Goal: Information Seeking & Learning: Check status

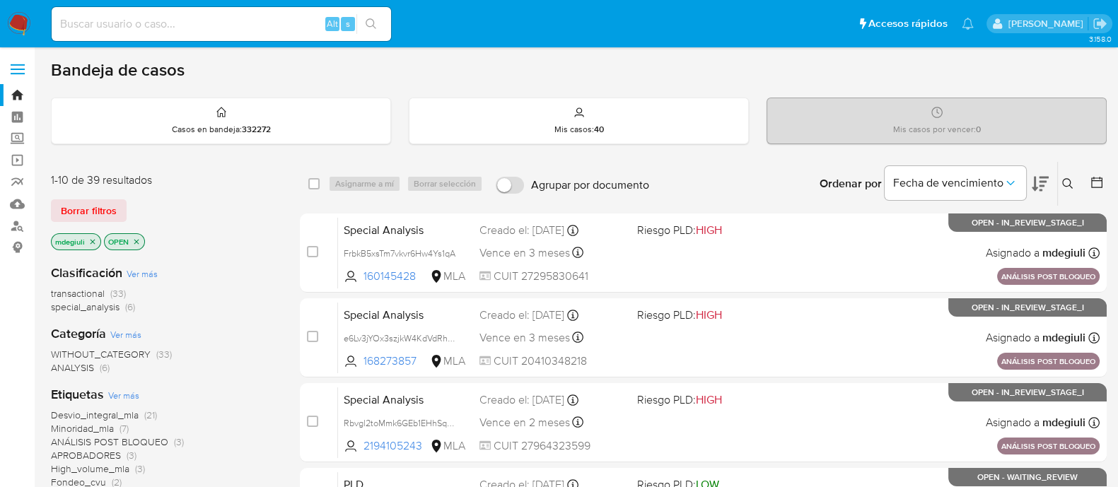
click at [191, 18] on input at bounding box center [222, 24] width 340 height 18
paste input "12718916"
type input "12718916"
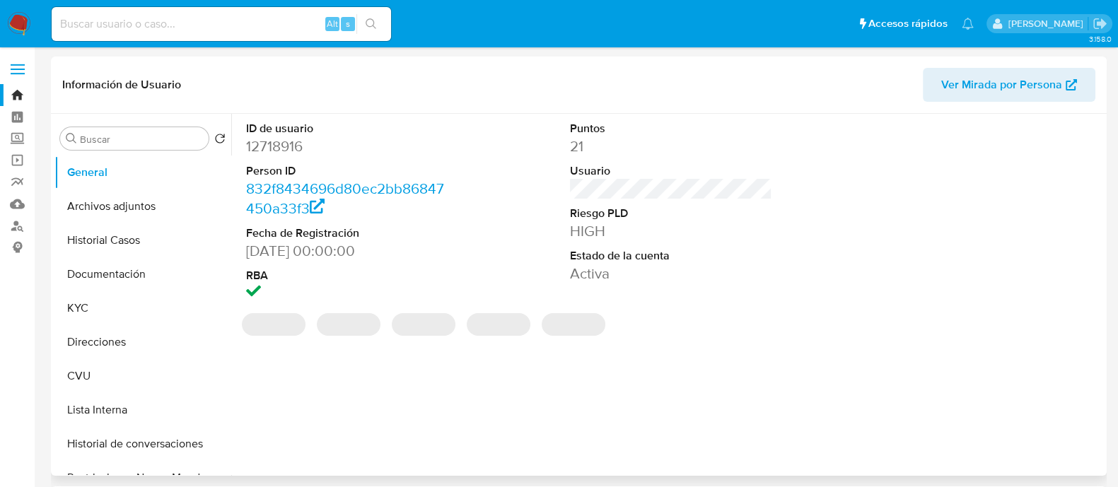
select select "10"
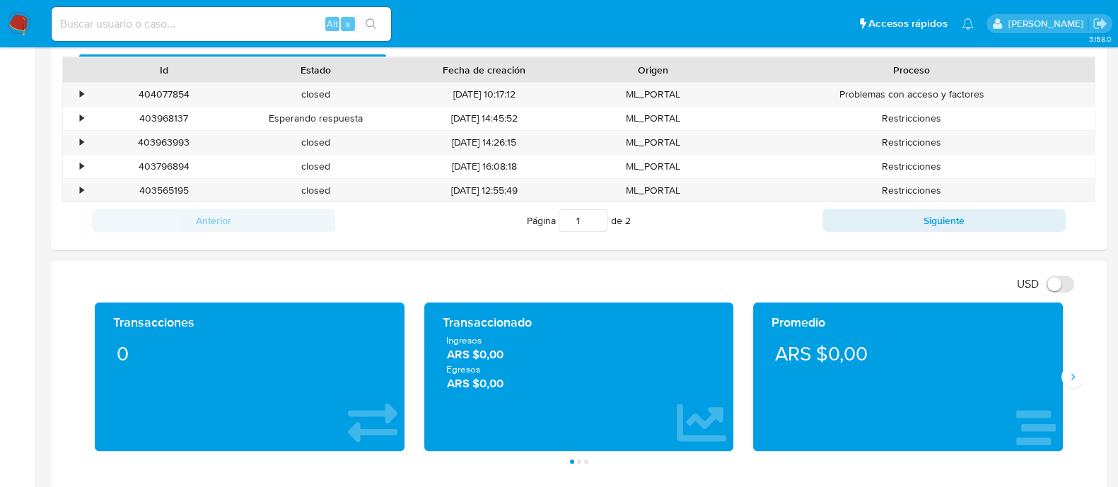
scroll to position [224, 0]
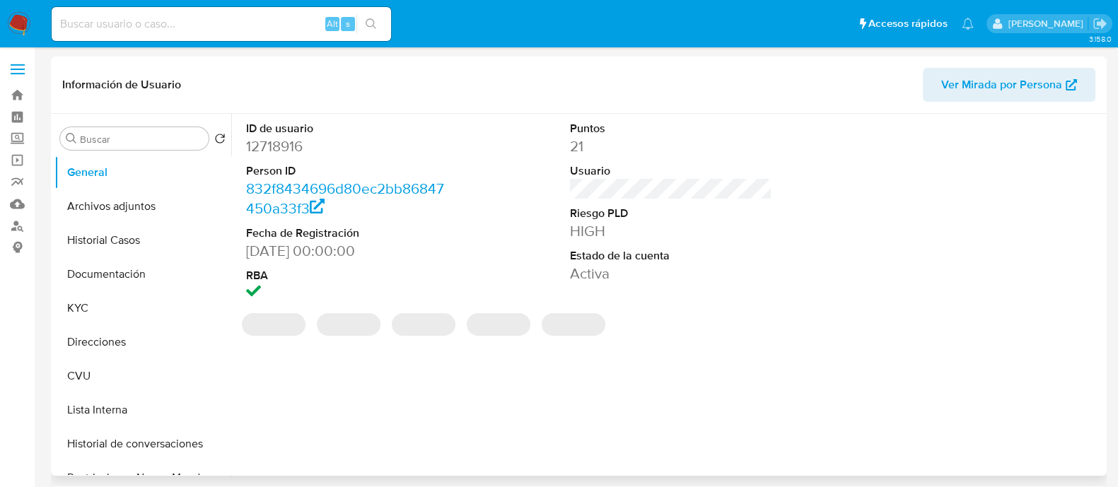
select select "10"
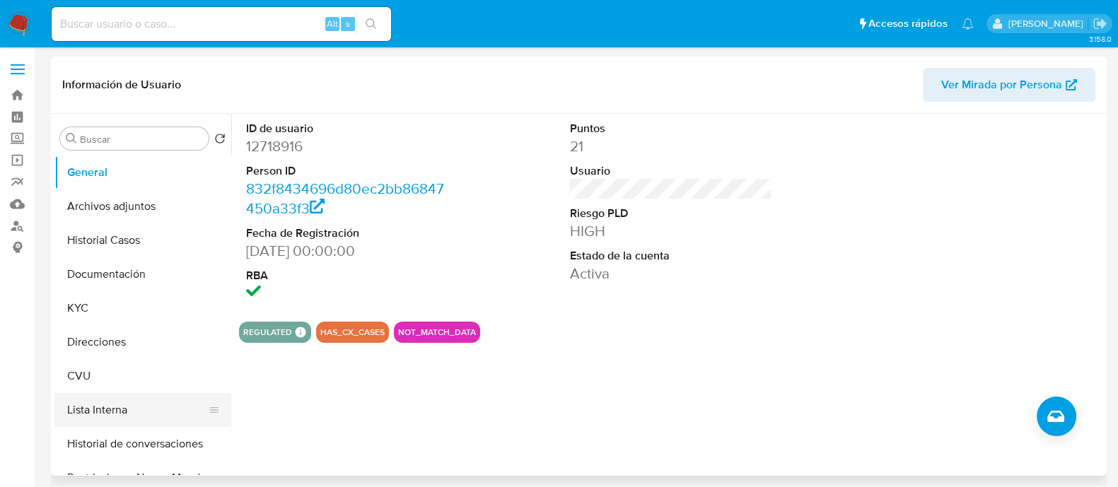
click at [102, 415] on button "Lista Interna" at bounding box center [137, 410] width 166 height 34
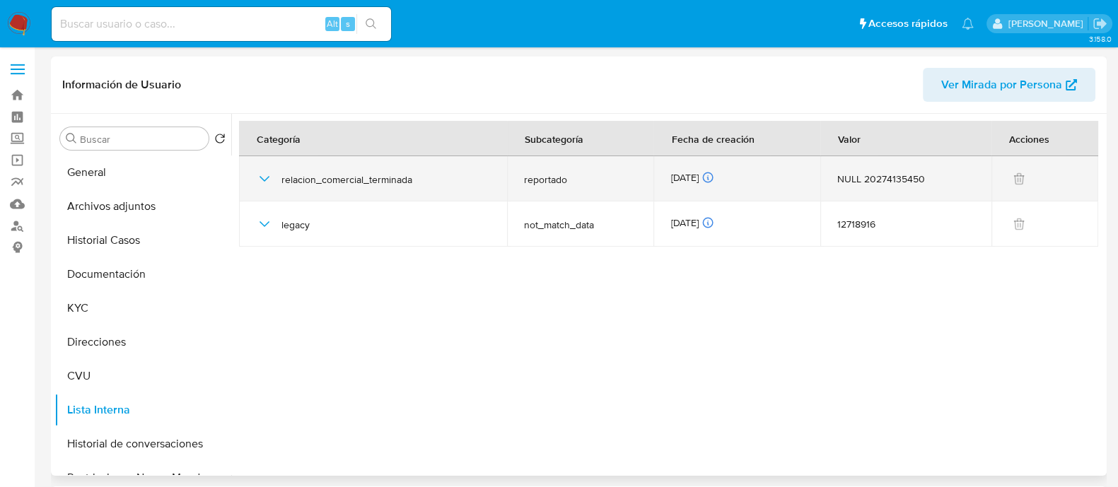
click at [260, 179] on icon "button" at bounding box center [264, 178] width 17 height 17
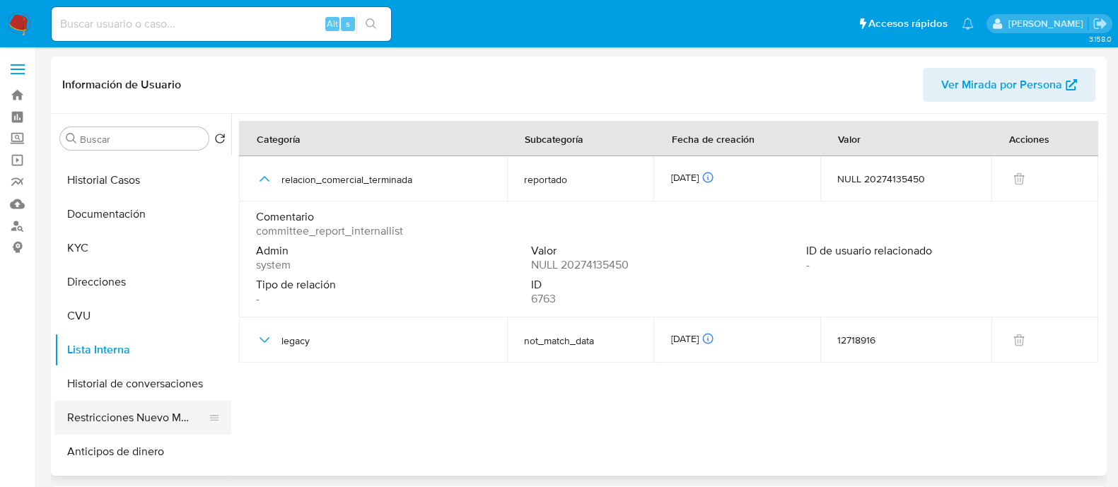
scroll to position [88, 0]
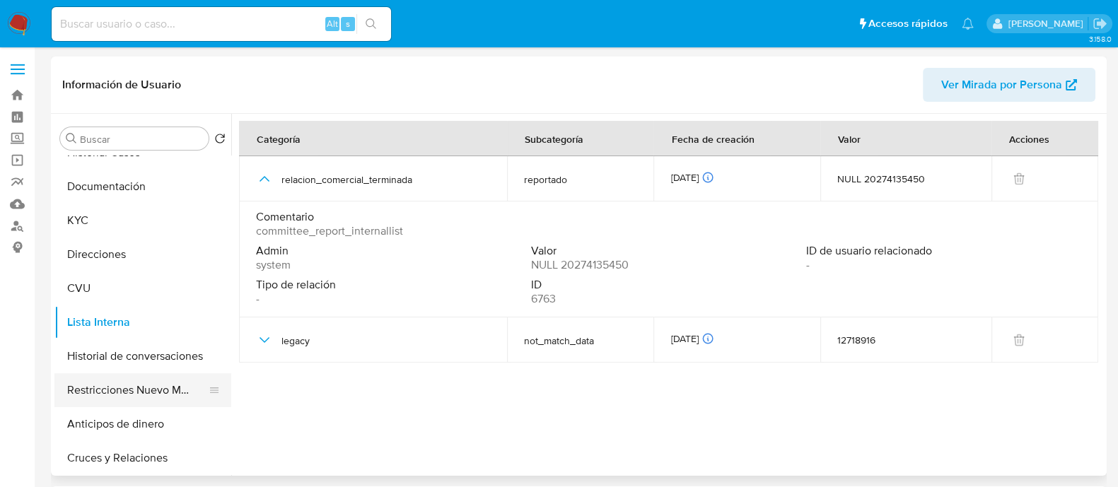
click at [122, 391] on button "Restricciones Nuevo Mundo" at bounding box center [137, 390] width 166 height 34
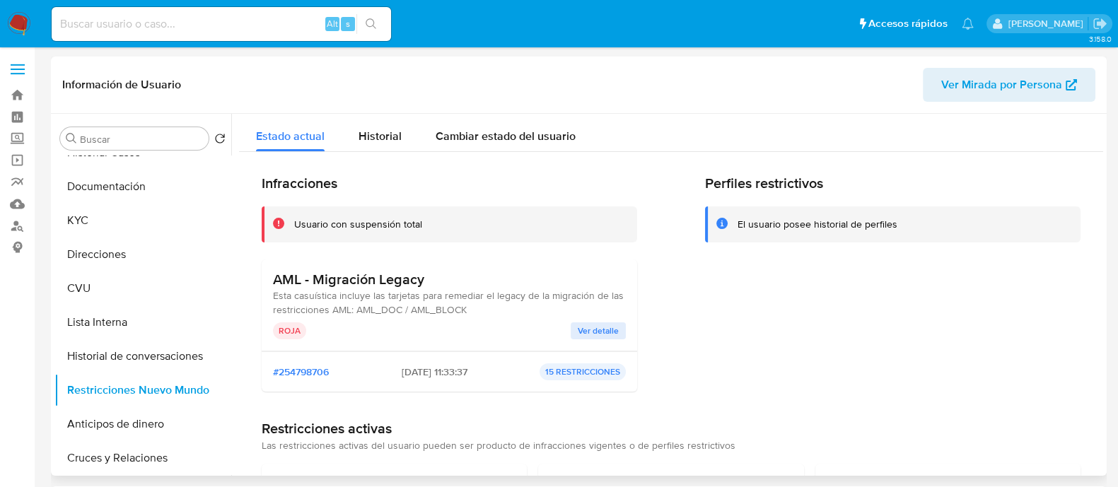
click at [578, 326] on span "Ver detalle" at bounding box center [598, 331] width 41 height 14
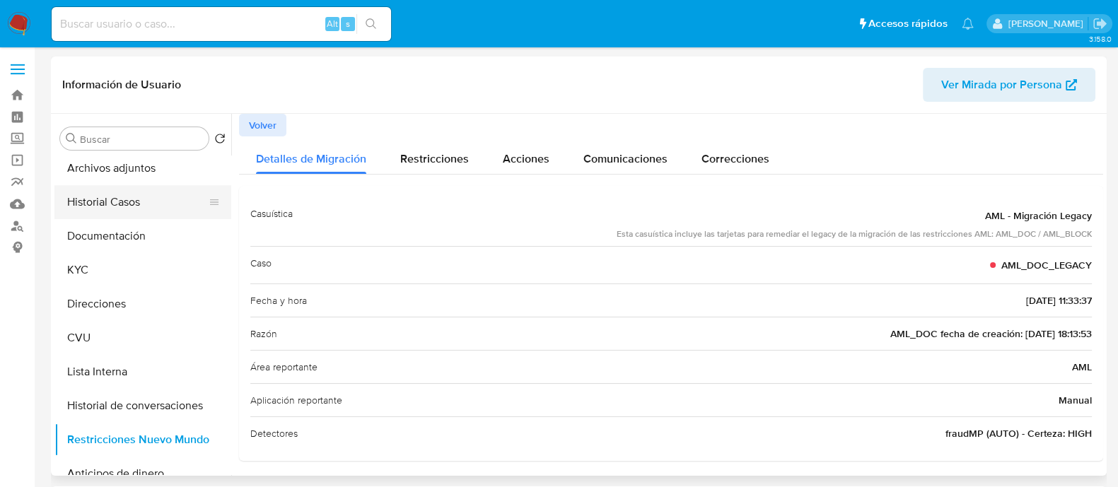
scroll to position [0, 0]
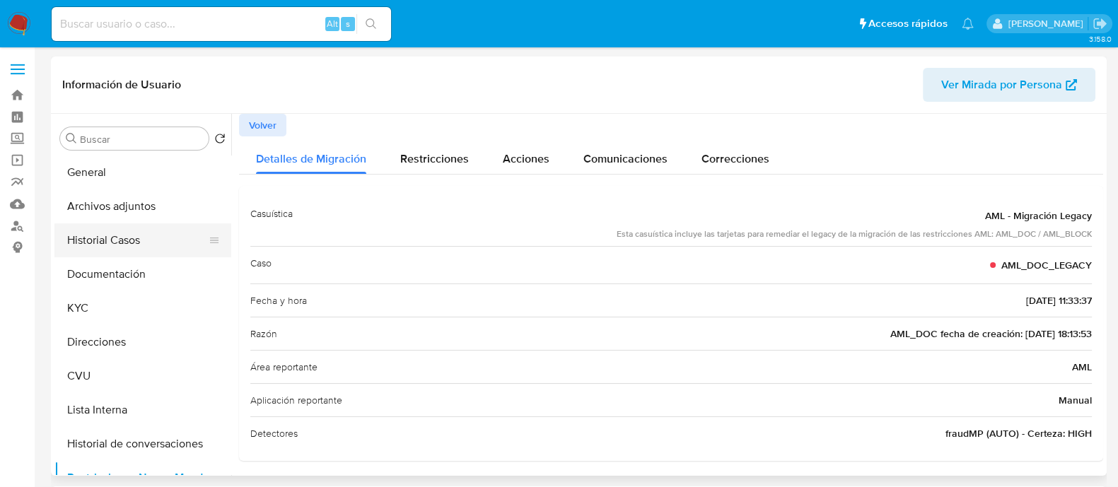
click at [103, 239] on button "Historial Casos" at bounding box center [137, 241] width 166 height 34
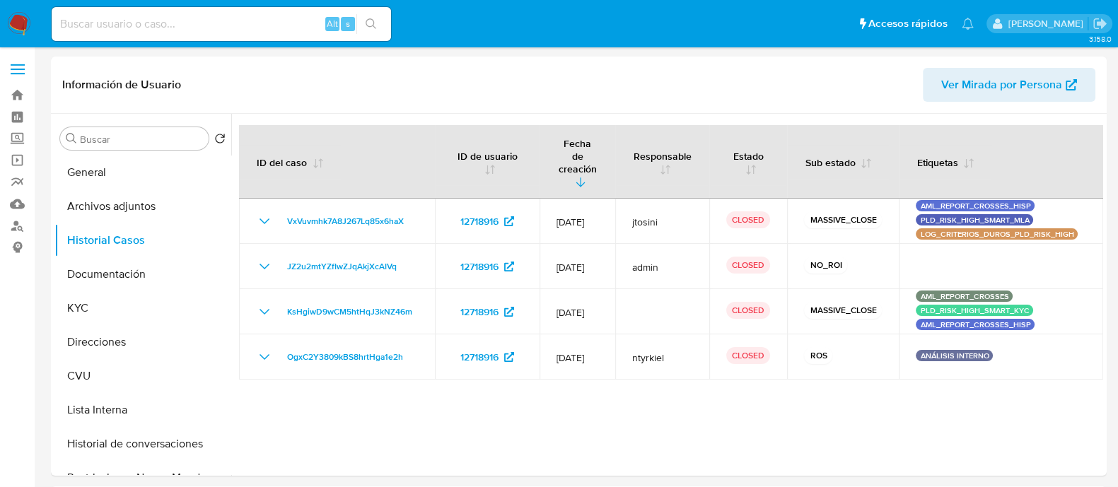
click at [235, 32] on input at bounding box center [222, 24] width 340 height 18
paste input "403290379"
type input "403290379"
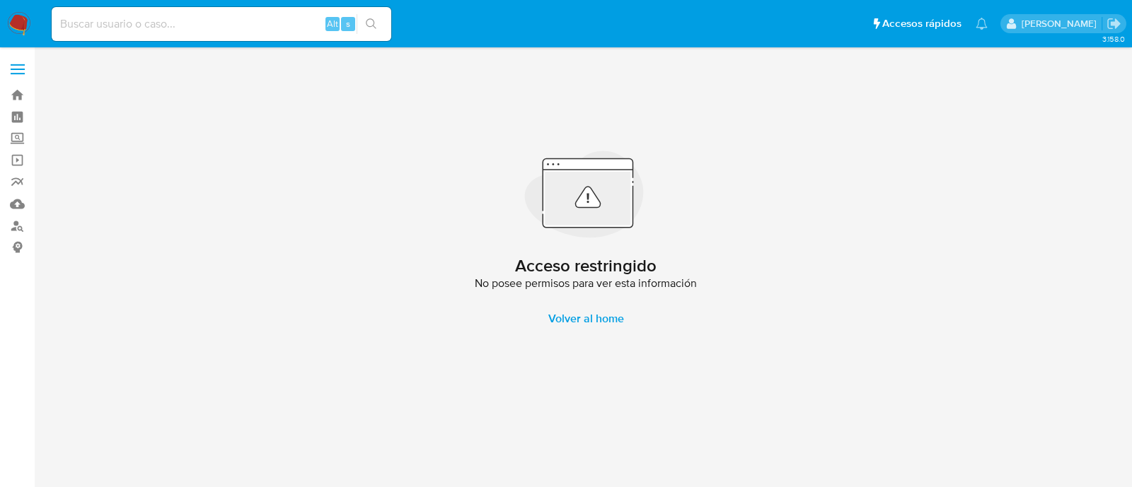
click at [201, 29] on input at bounding box center [222, 24] width 340 height 18
click at [154, 35] on div "Alt s" at bounding box center [222, 24] width 340 height 34
click at [160, 23] on input at bounding box center [222, 24] width 340 height 18
paste input "64977759"
type input "64977759"
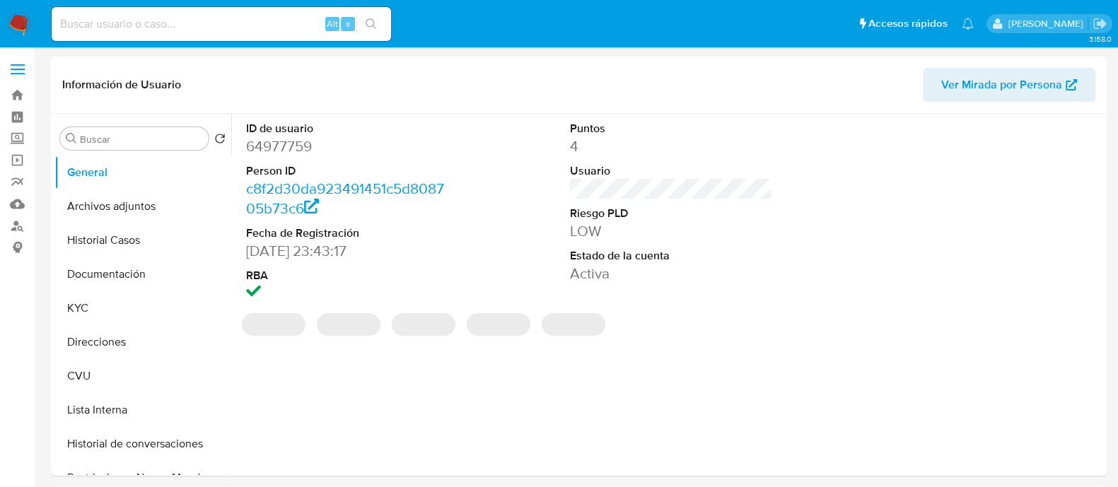
select select "10"
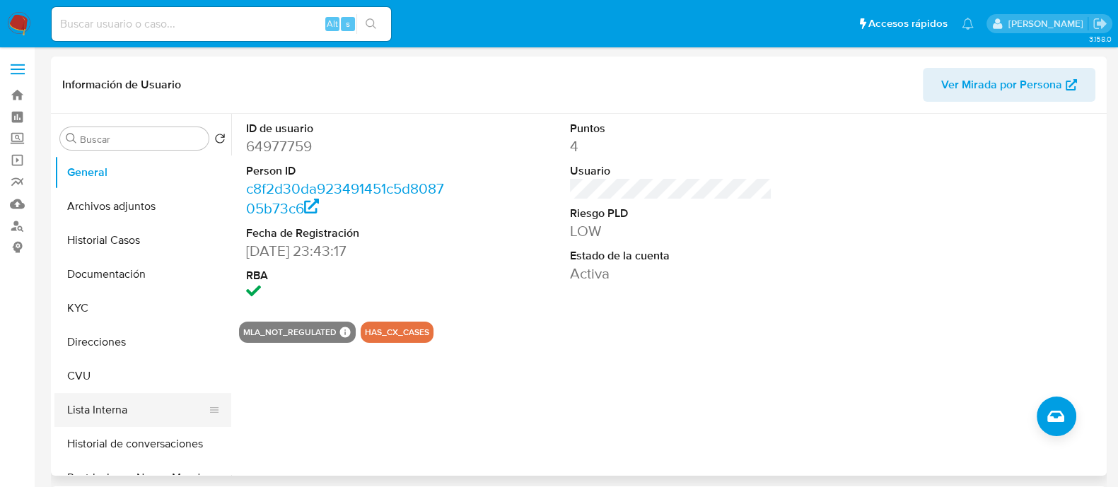
click at [112, 412] on button "Lista Interna" at bounding box center [137, 410] width 166 height 34
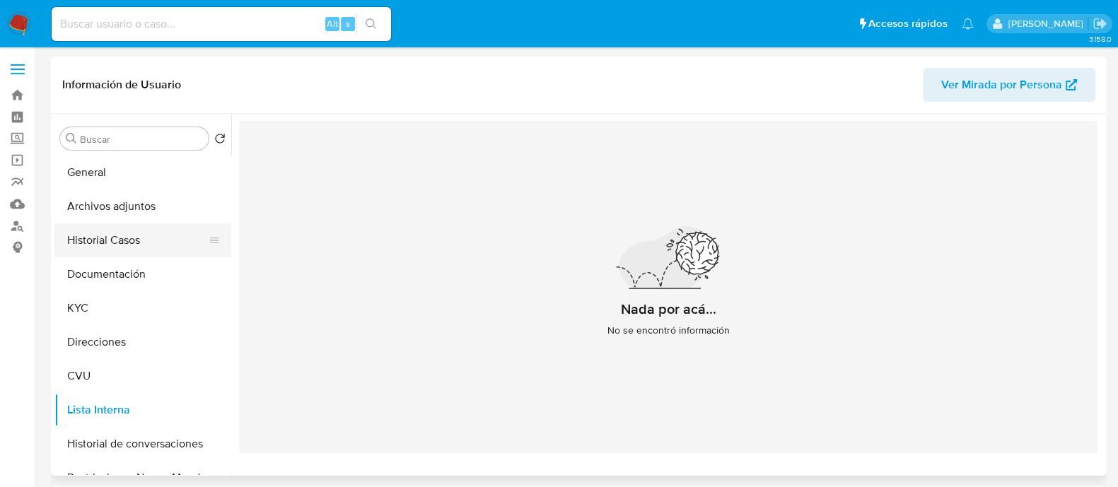
click at [124, 248] on button "Historial Casos" at bounding box center [137, 241] width 166 height 34
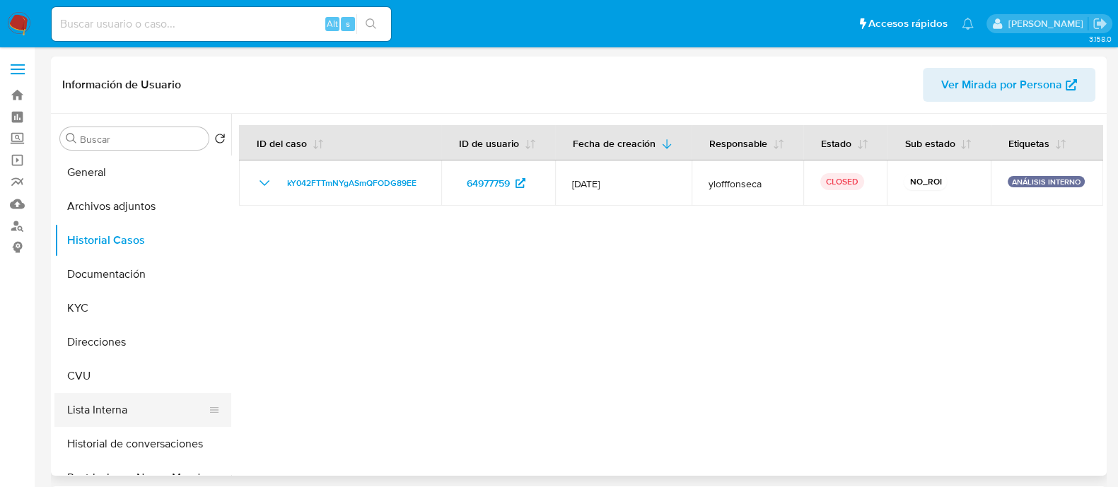
click at [124, 413] on button "Lista Interna" at bounding box center [137, 410] width 166 height 34
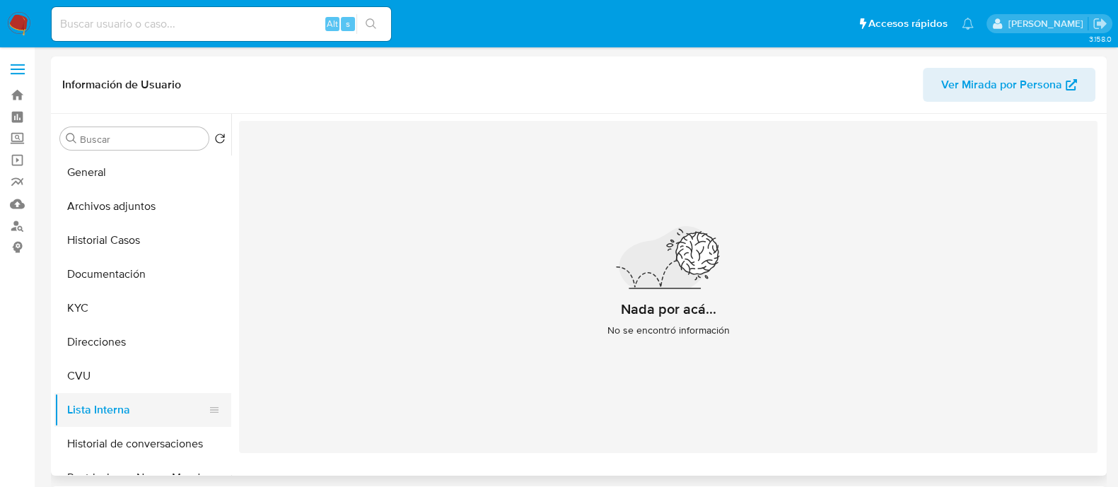
click at [101, 402] on button "Lista Interna" at bounding box center [137, 410] width 166 height 34
click at [108, 246] on button "Historial Casos" at bounding box center [137, 241] width 166 height 34
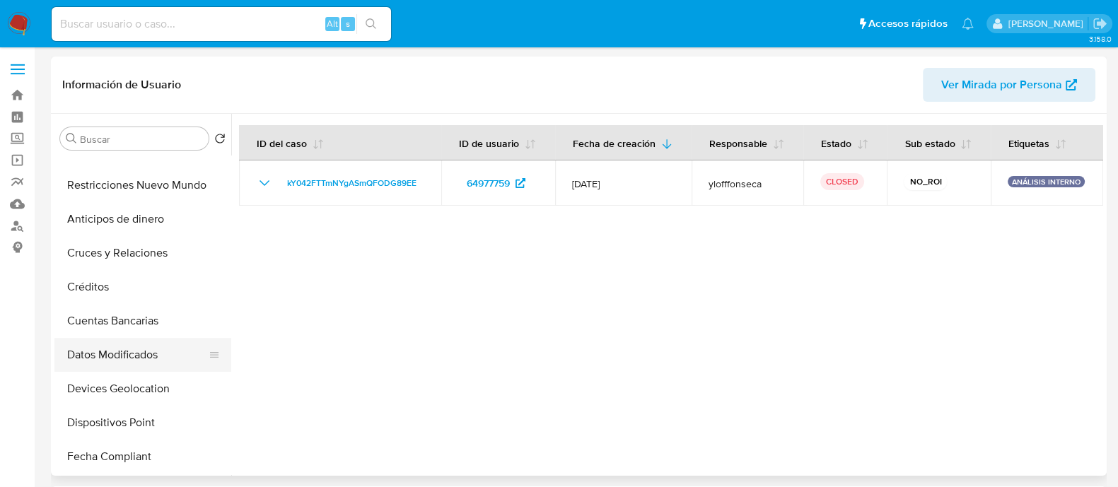
scroll to position [265, 0]
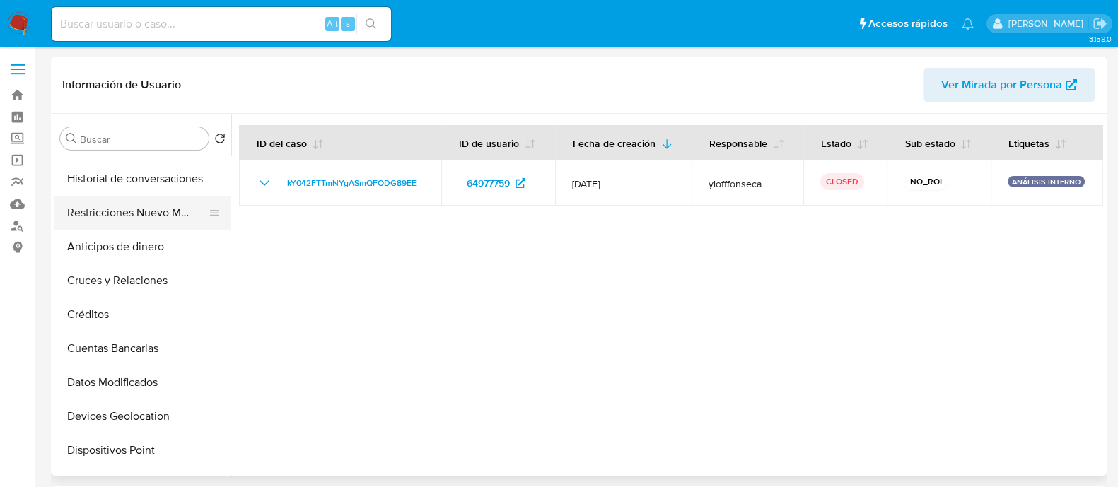
click at [99, 215] on button "Restricciones Nuevo Mundo" at bounding box center [137, 213] width 166 height 34
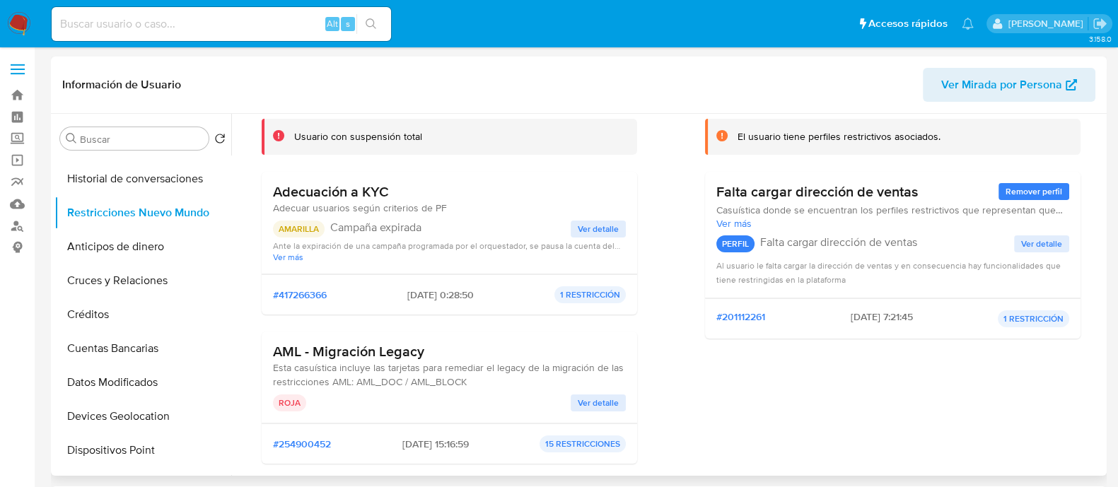
scroll to position [176, 0]
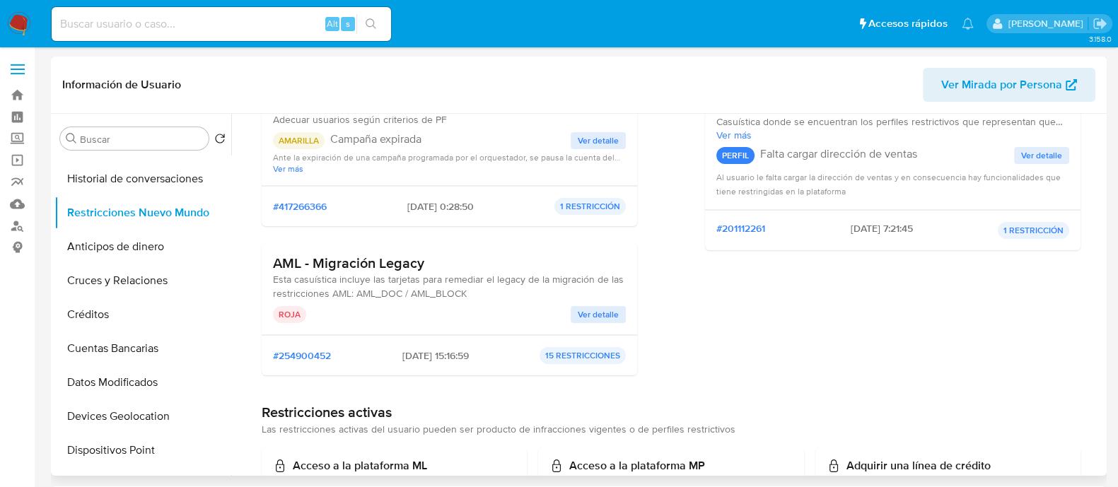
click at [586, 311] on span "Ver detalle" at bounding box center [598, 315] width 41 height 14
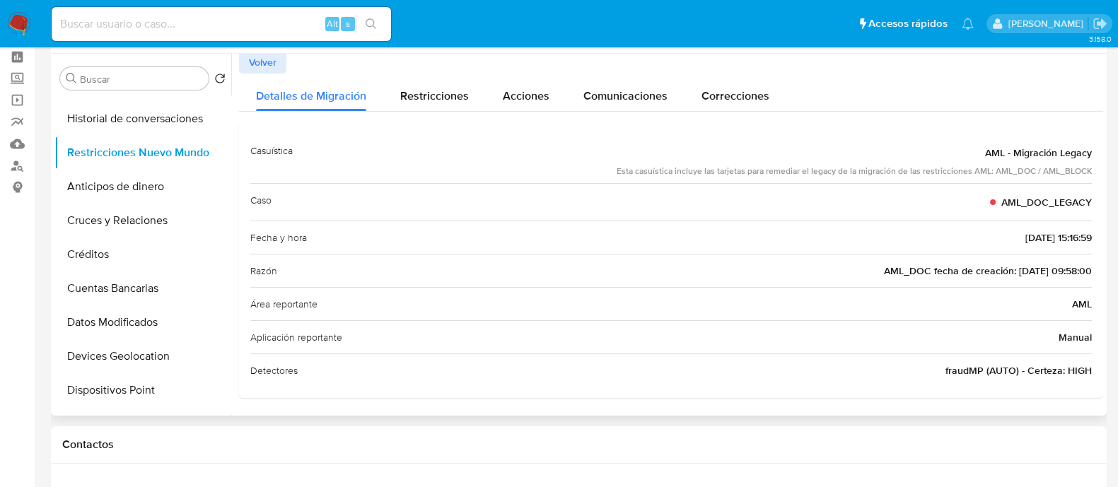
scroll to position [88, 0]
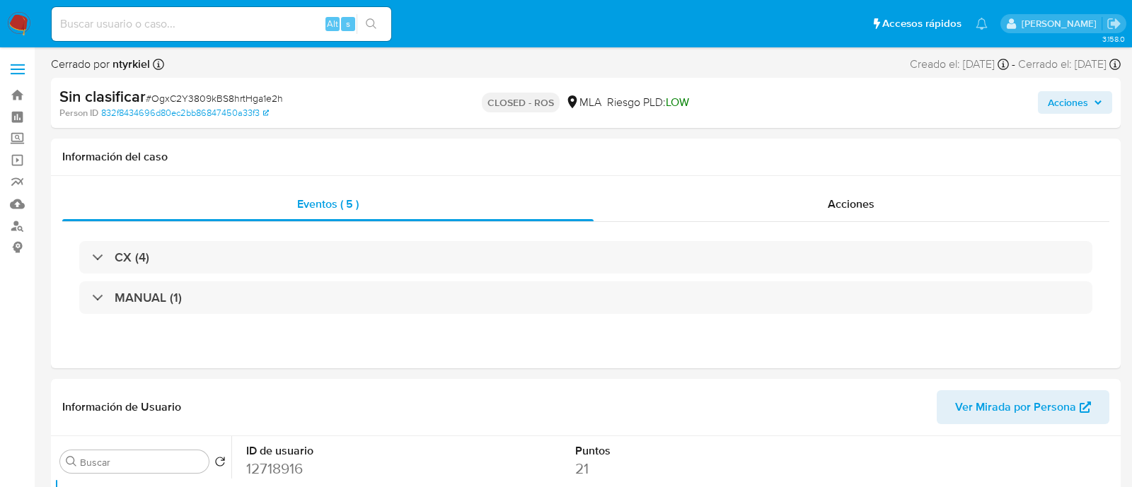
select select "10"
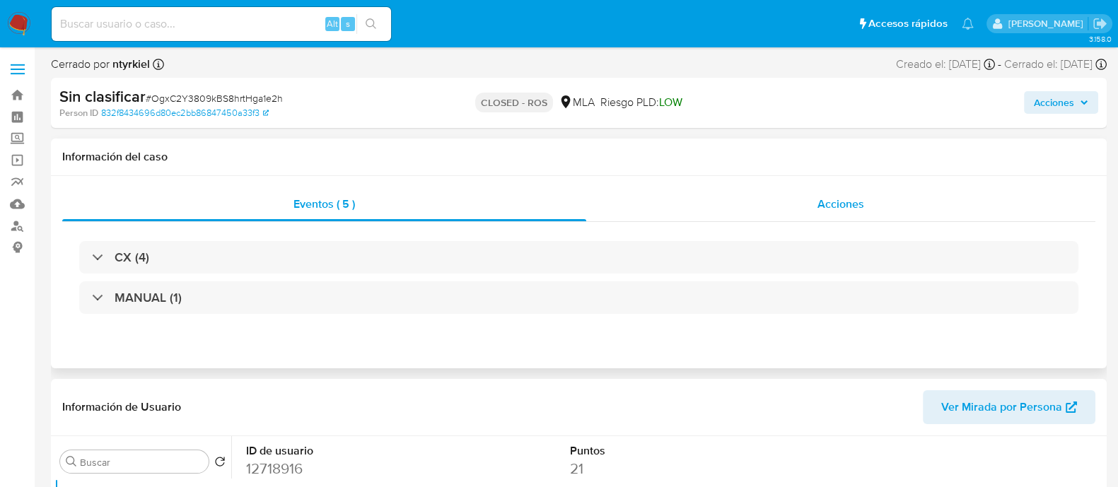
click at [775, 209] on div "Acciones" at bounding box center [840, 204] width 509 height 34
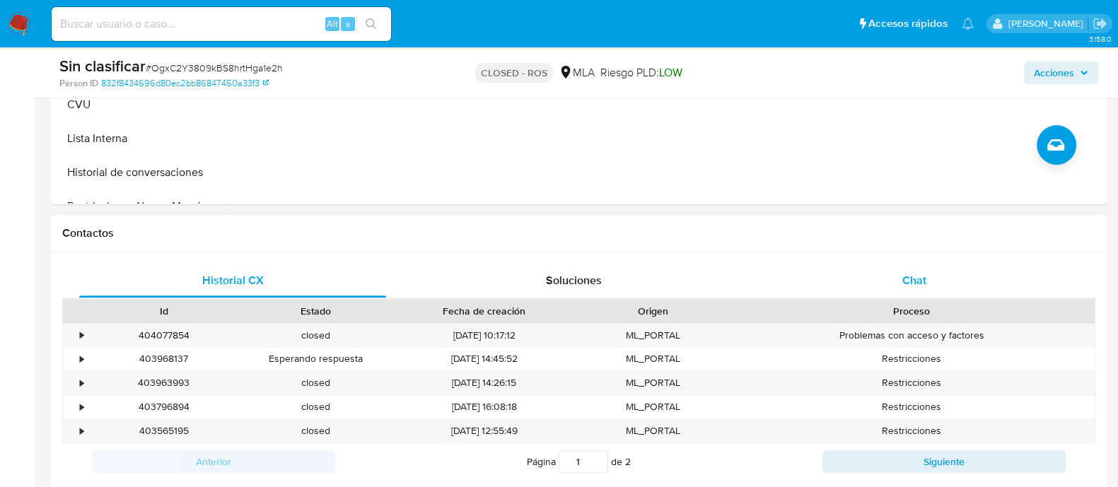
scroll to position [618, 0]
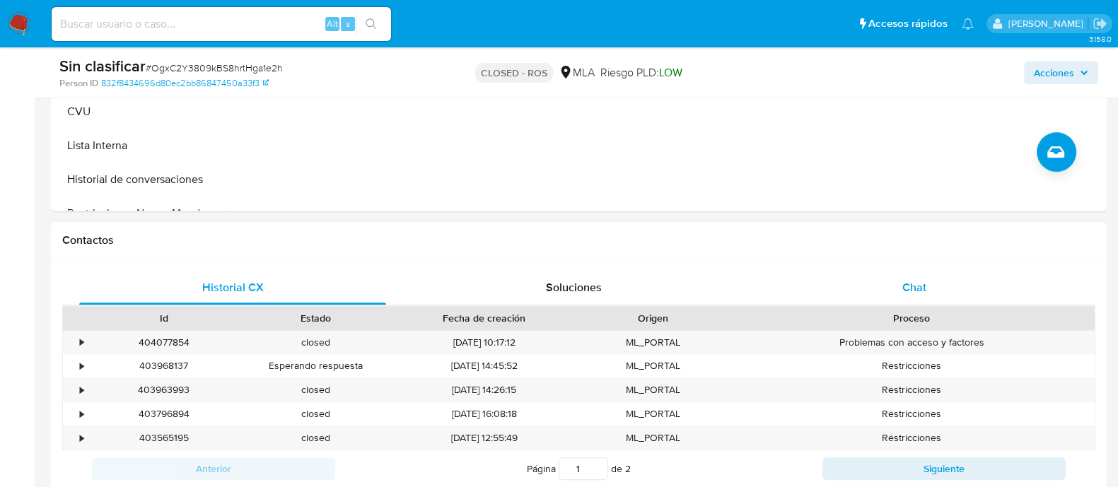
click at [883, 291] on div "Chat" at bounding box center [914, 288] width 307 height 34
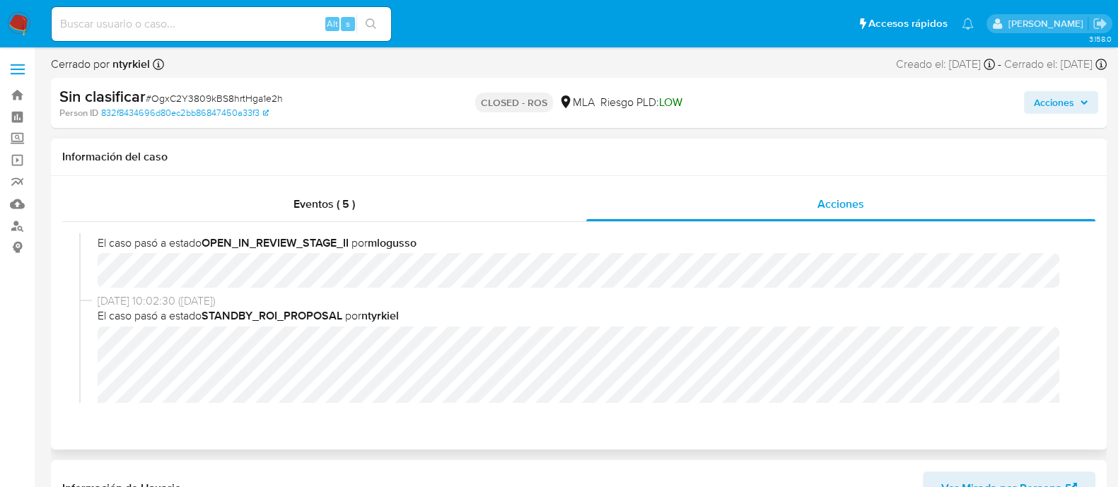
scroll to position [442, 0]
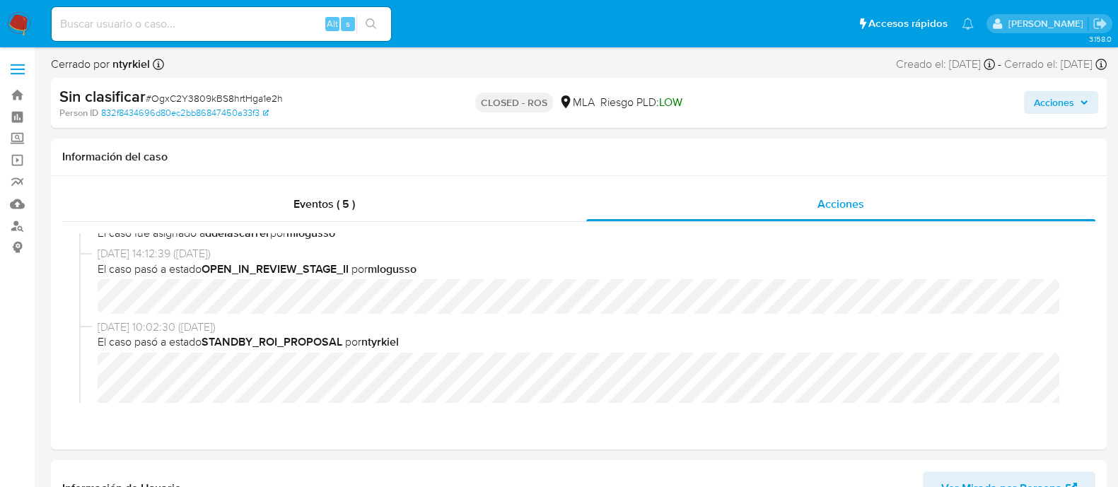
click at [156, 37] on div "Alt s" at bounding box center [222, 24] width 340 height 34
click at [165, 30] on input at bounding box center [222, 24] width 340 height 18
paste input "239899374"
type input "239899374"
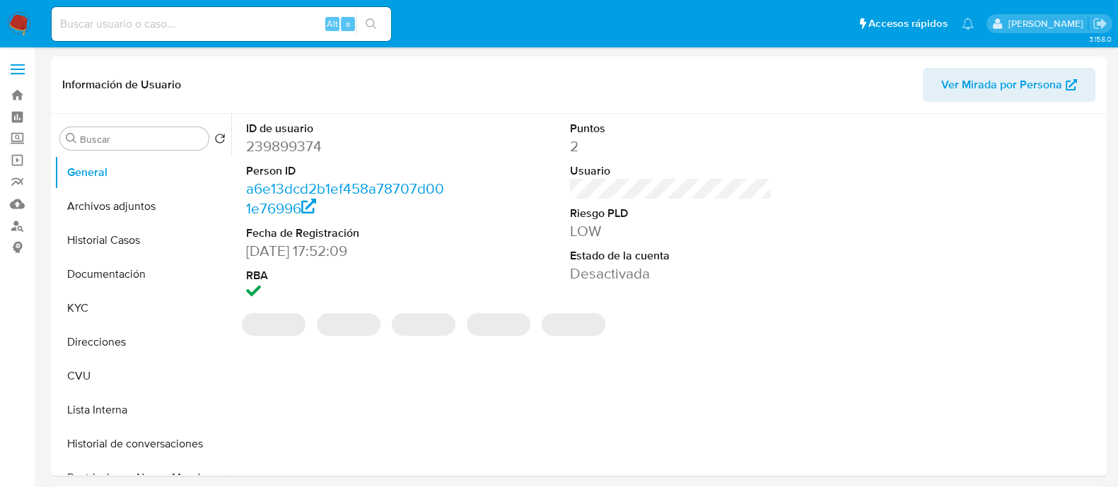
select select "10"
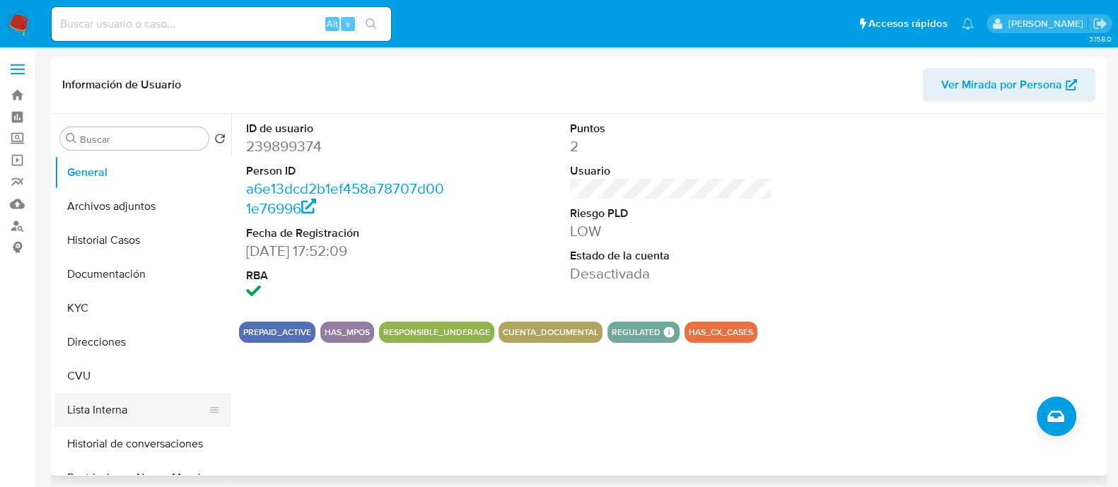
click at [115, 409] on button "Lista Interna" at bounding box center [137, 410] width 166 height 34
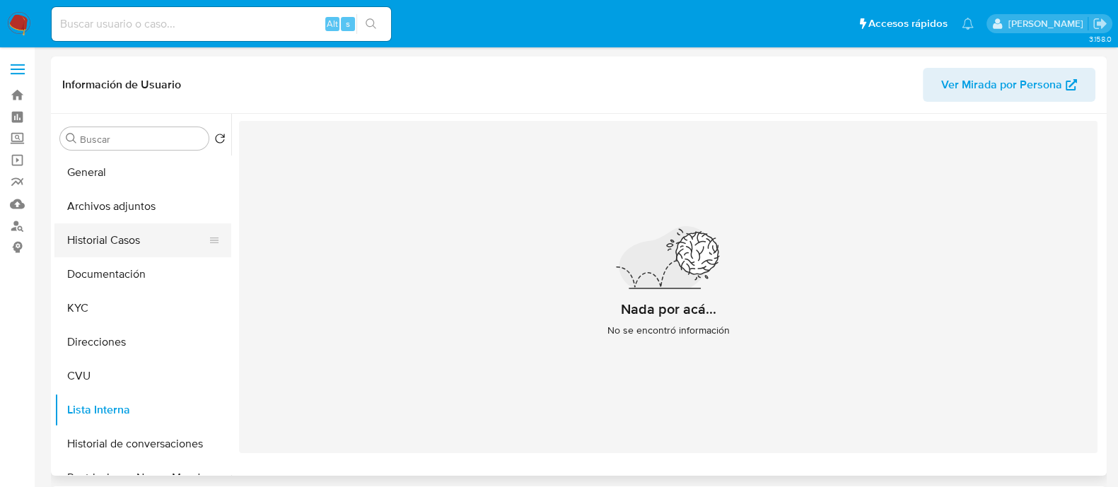
click at [129, 245] on button "Historial Casos" at bounding box center [137, 241] width 166 height 34
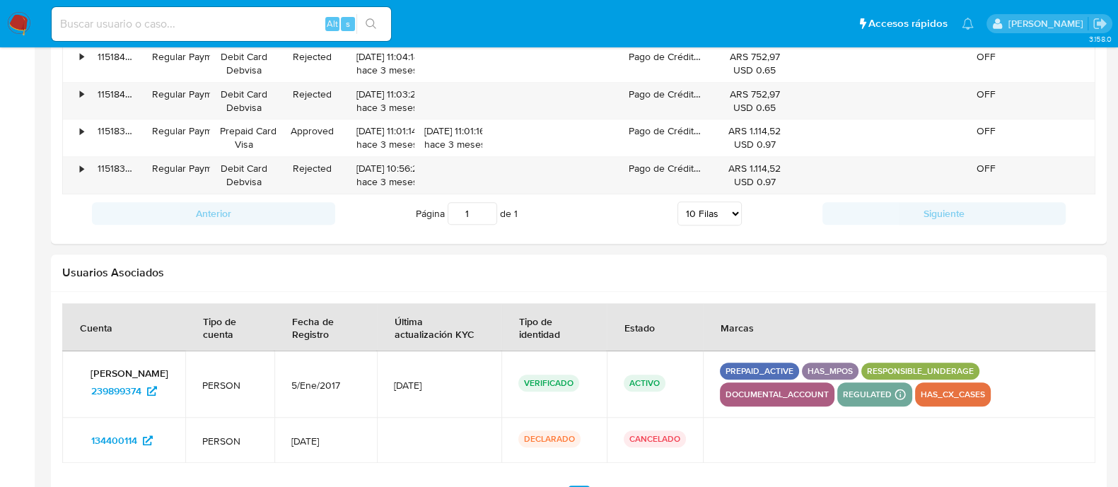
scroll to position [1579, 0]
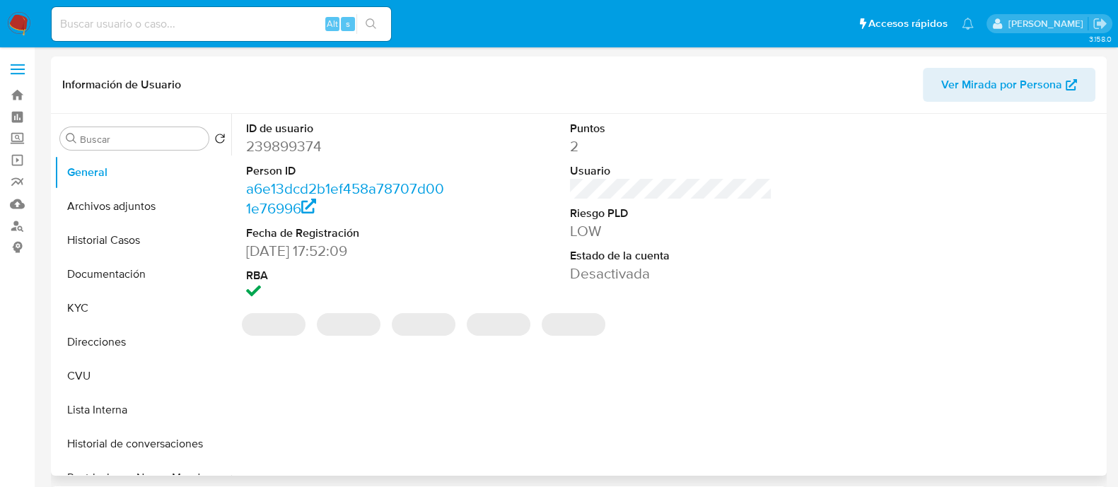
select select "10"
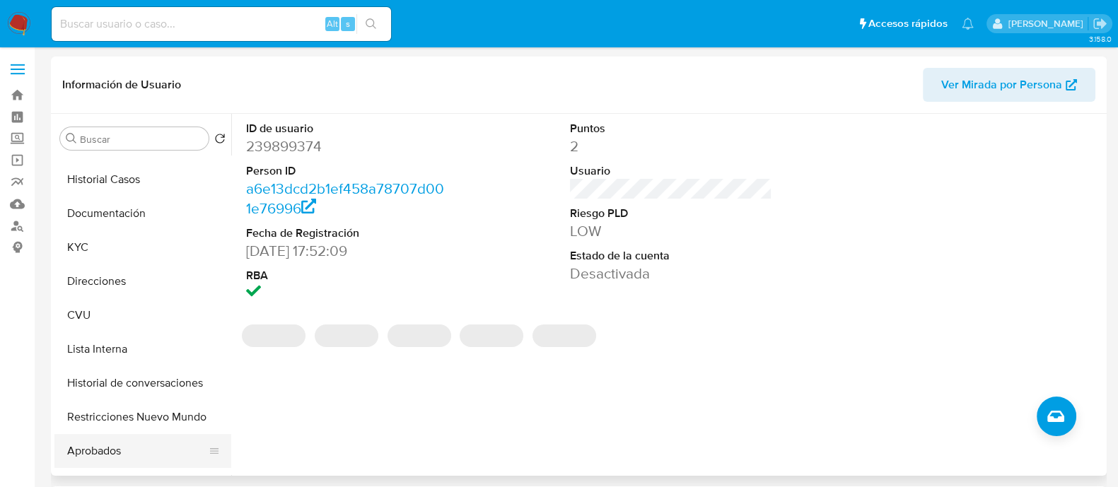
scroll to position [88, 0]
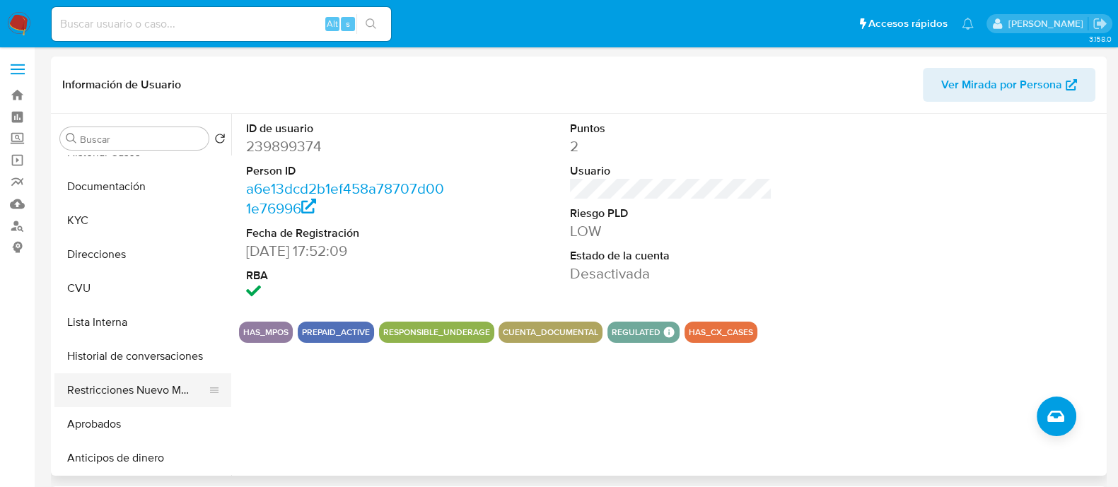
click at [138, 390] on button "Restricciones Nuevo Mundo" at bounding box center [137, 390] width 166 height 34
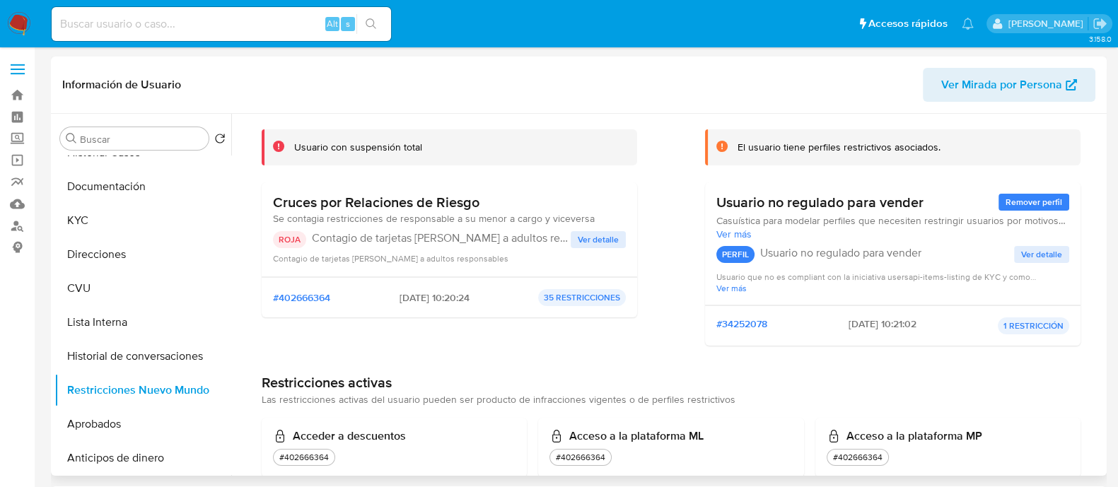
scroll to position [0, 0]
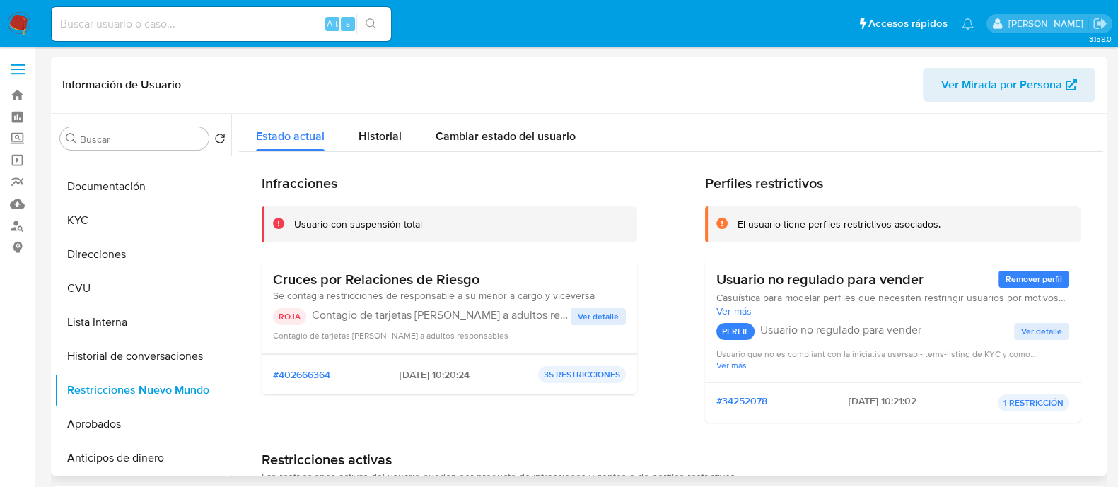
click at [573, 316] on button "Ver detalle" at bounding box center [598, 316] width 55 height 17
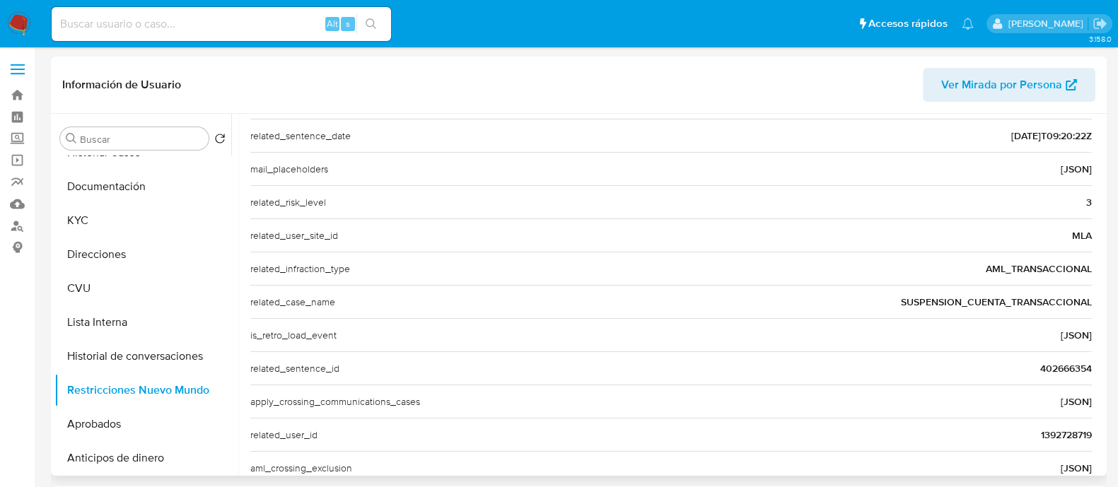
scroll to position [477, 0]
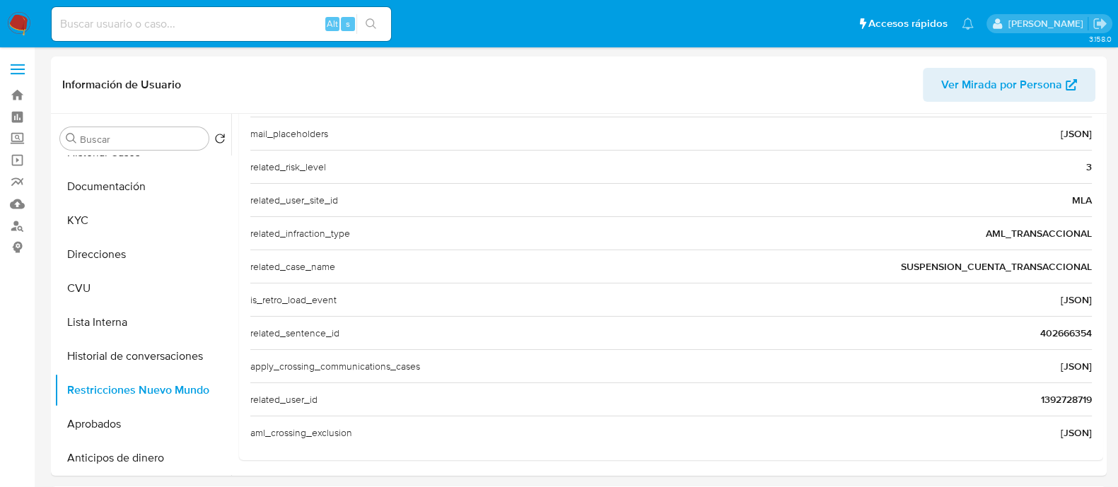
click at [240, 21] on input at bounding box center [222, 24] width 340 height 18
paste input "391111081"
type input "391111081"
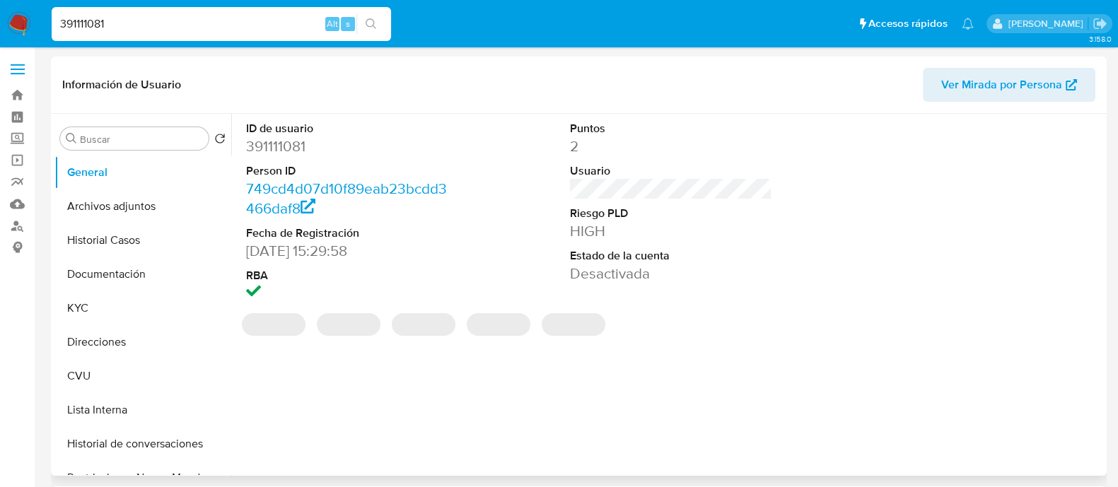
select select "10"
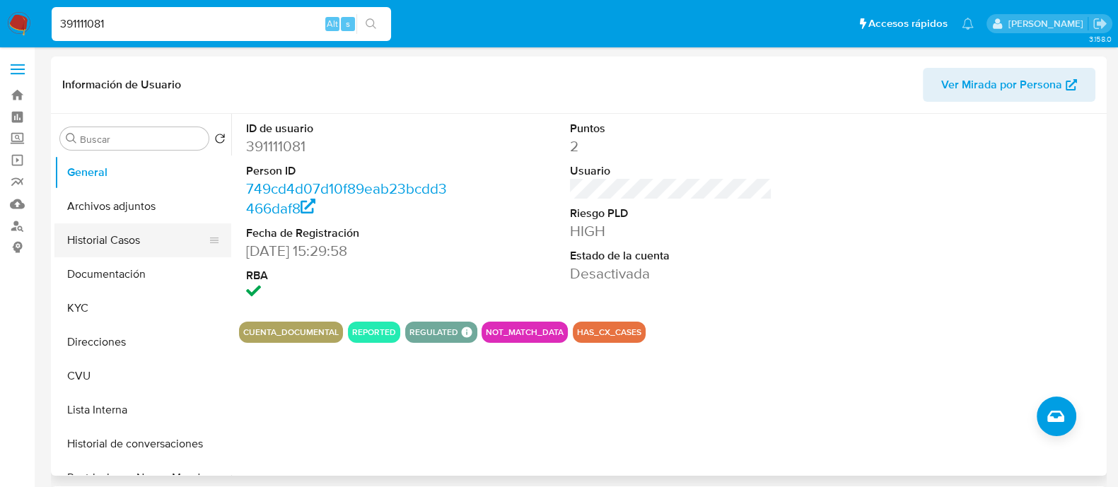
click at [131, 249] on button "Historial Casos" at bounding box center [137, 241] width 166 height 34
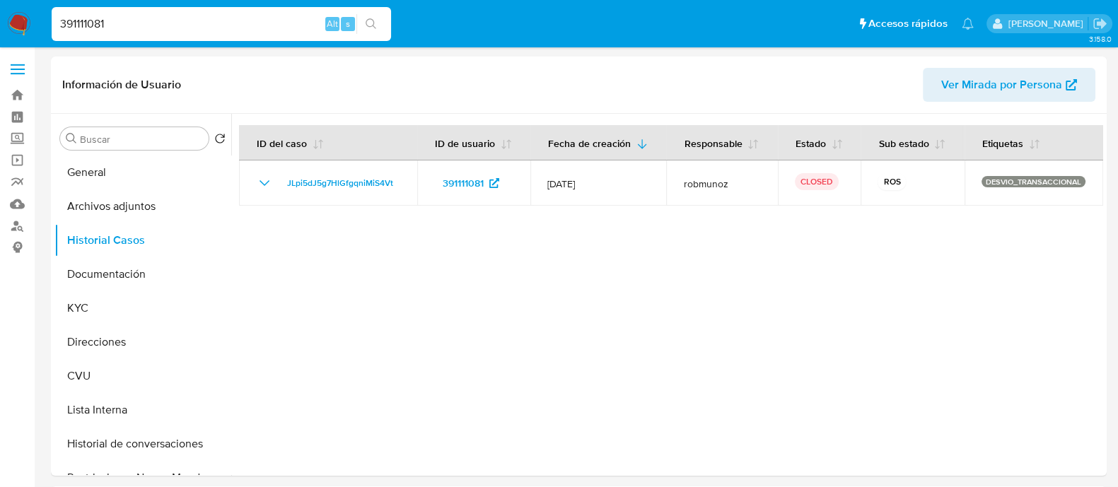
click at [233, 28] on input "391111081" at bounding box center [222, 24] width 340 height 18
click at [120, 274] on button "Documentación" at bounding box center [137, 274] width 166 height 34
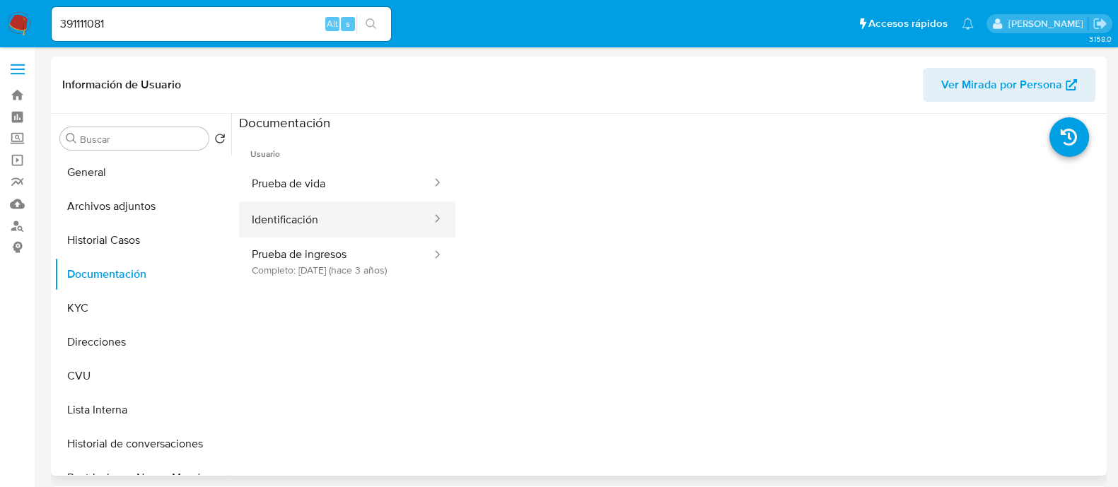
click at [302, 213] on button "Identificación" at bounding box center [336, 220] width 194 height 36
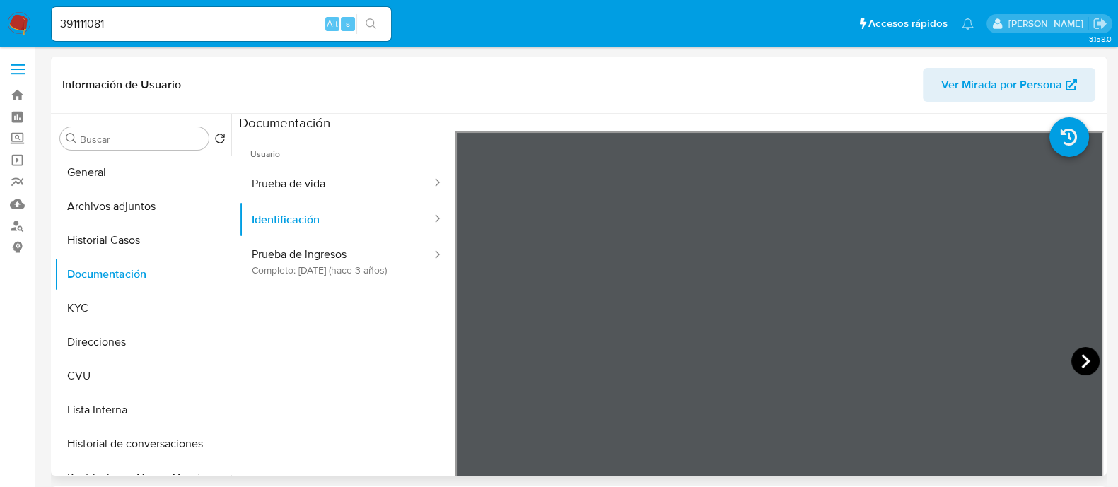
click at [1083, 356] on icon at bounding box center [1086, 361] width 28 height 28
drag, startPoint x: 473, startPoint y: 364, endPoint x: 442, endPoint y: 335, distance: 42.5
click at [473, 364] on icon at bounding box center [473, 361] width 28 height 28
click at [349, 199] on button "Prueba de vida" at bounding box center [336, 184] width 194 height 36
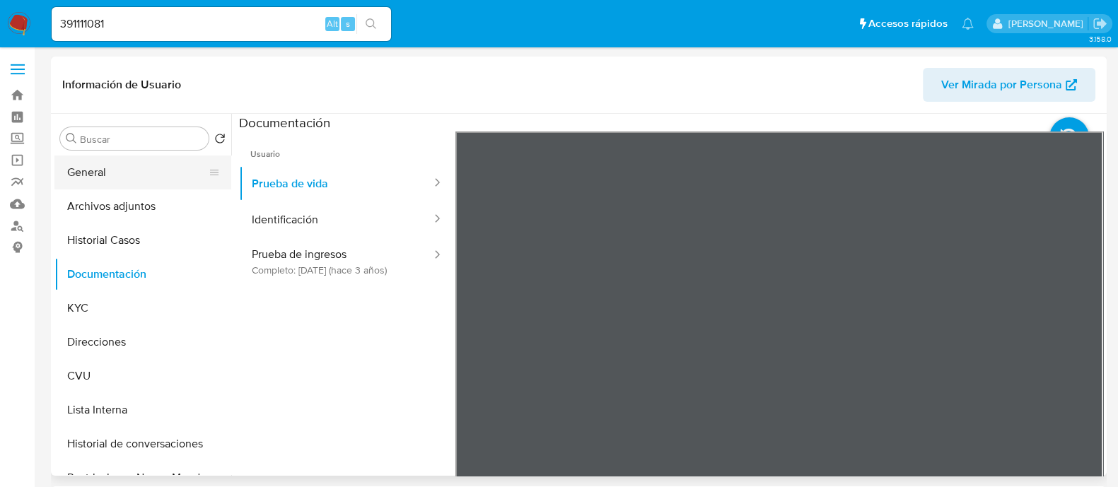
click at [143, 175] on button "General" at bounding box center [137, 173] width 166 height 34
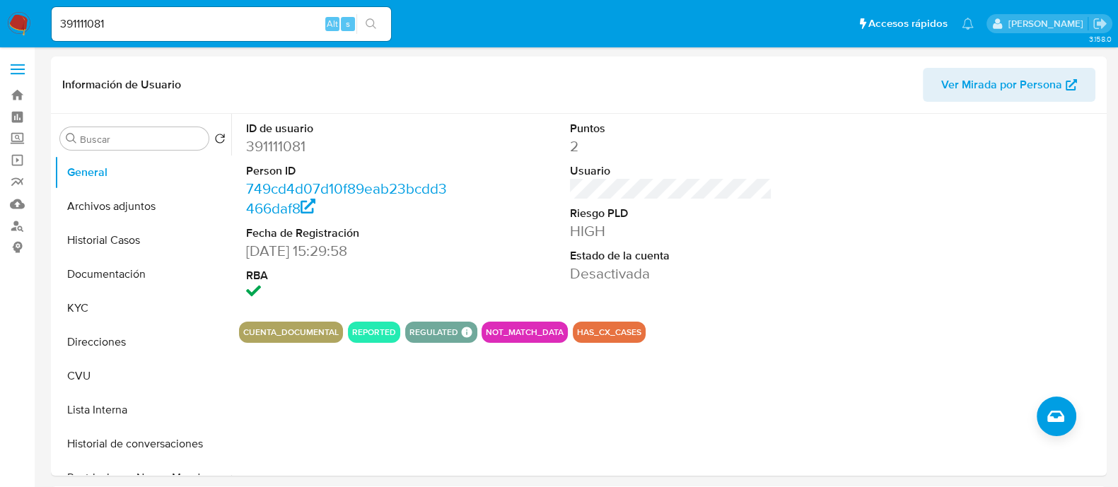
click at [174, 25] on input "391111081" at bounding box center [222, 24] width 340 height 18
paste input "216369054"
type input "216369054"
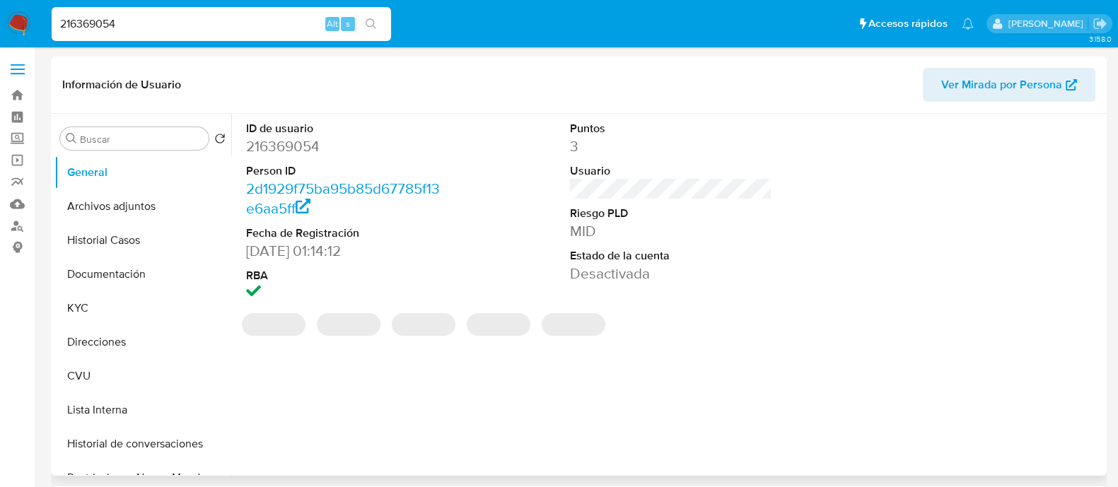
select select "10"
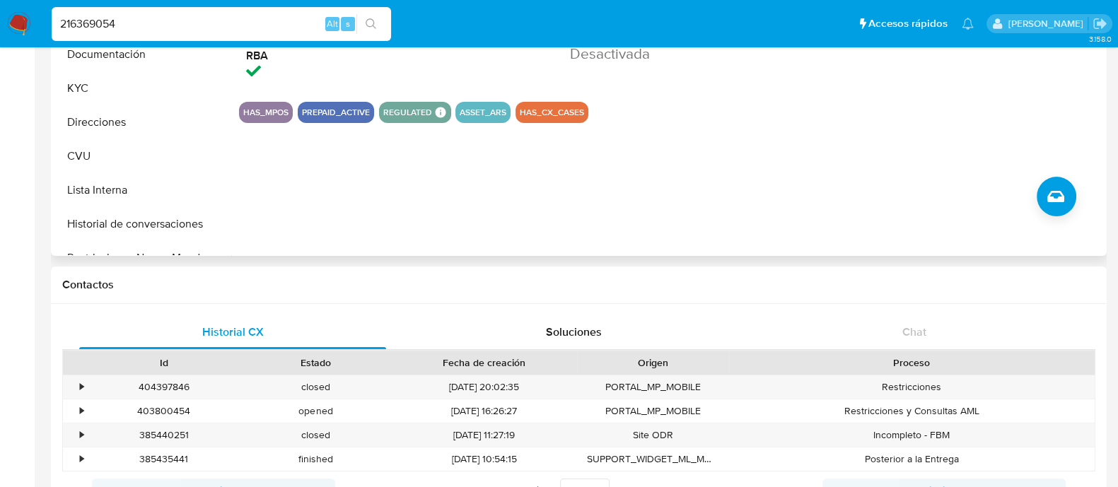
scroll to position [28, 0]
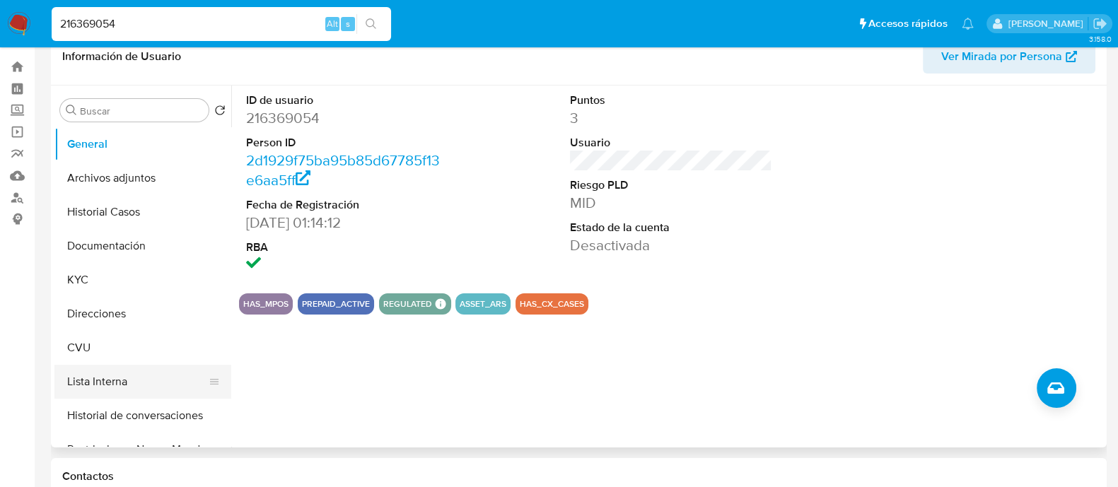
click at [108, 373] on button "Lista Interna" at bounding box center [137, 382] width 166 height 34
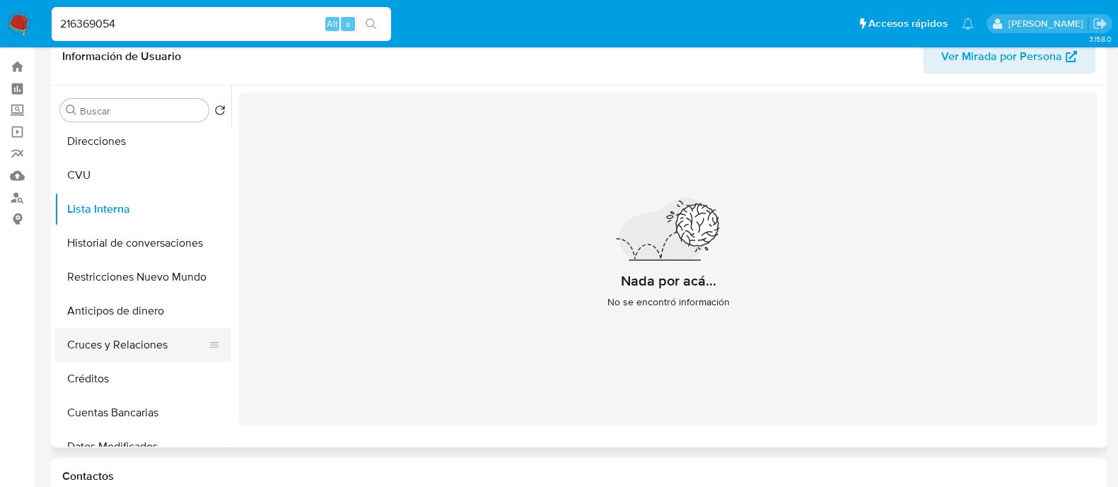
scroll to position [176, 0]
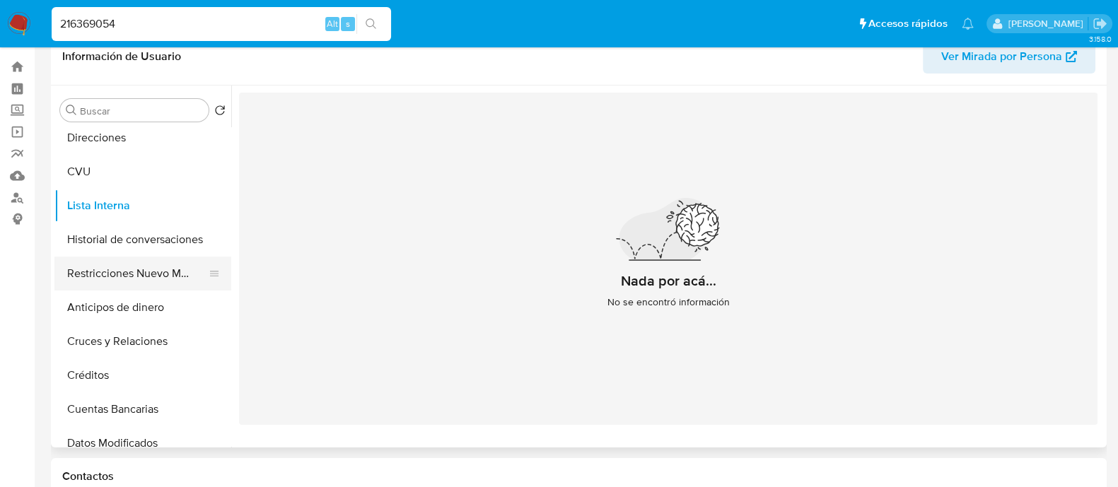
click at [109, 276] on button "Restricciones Nuevo Mundo" at bounding box center [137, 274] width 166 height 34
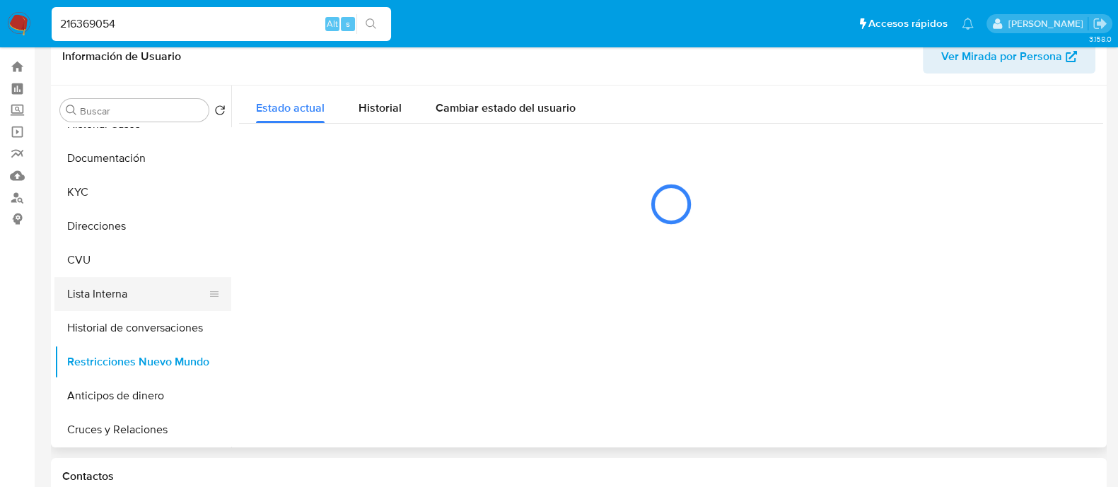
scroll to position [0, 0]
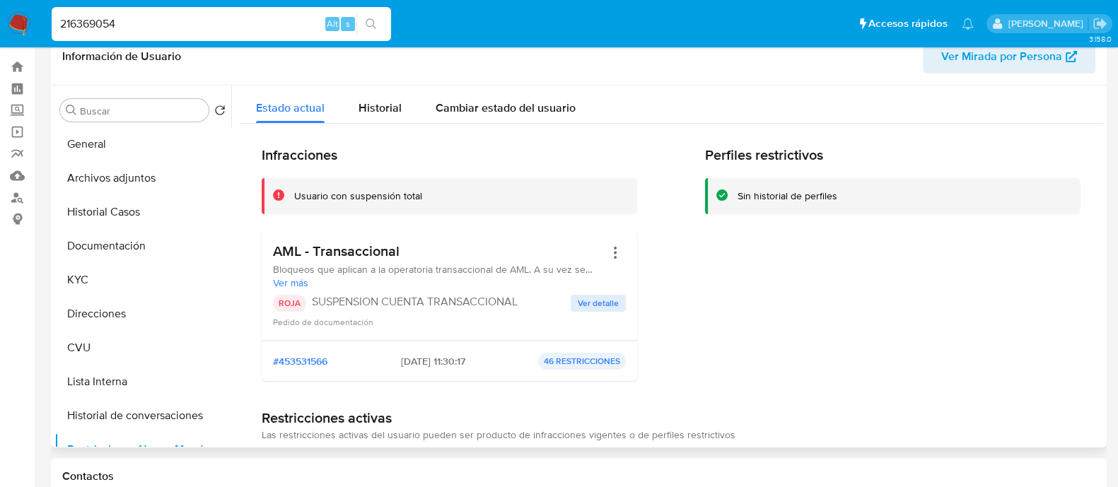
click at [594, 302] on span "Ver detalle" at bounding box center [598, 303] width 41 height 14
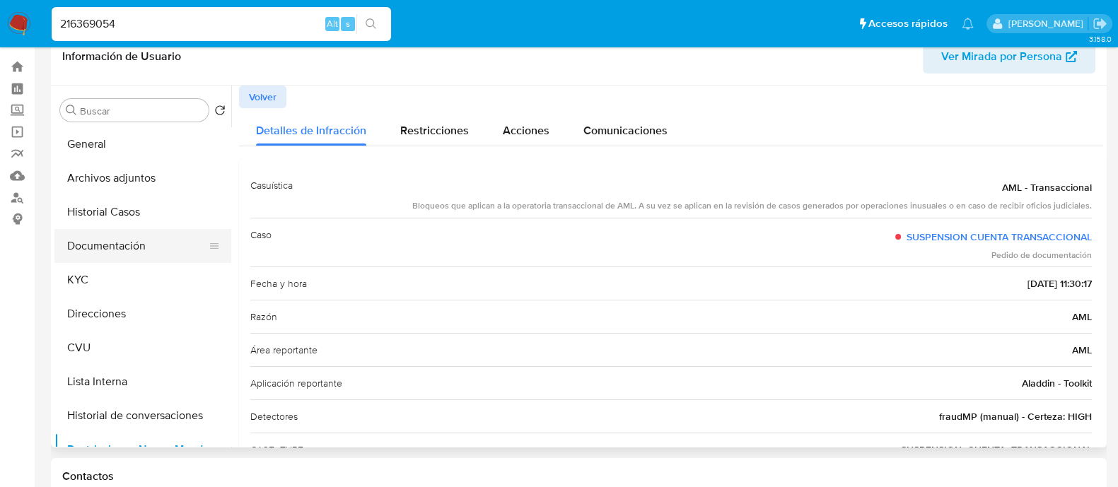
click at [99, 242] on button "Documentación" at bounding box center [137, 246] width 166 height 34
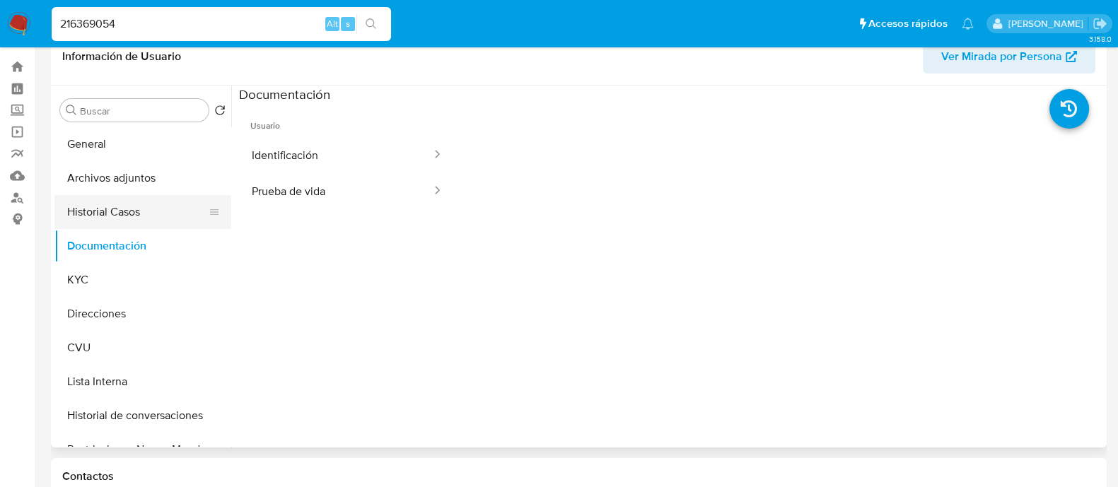
click at [119, 207] on button "Historial Casos" at bounding box center [137, 212] width 166 height 34
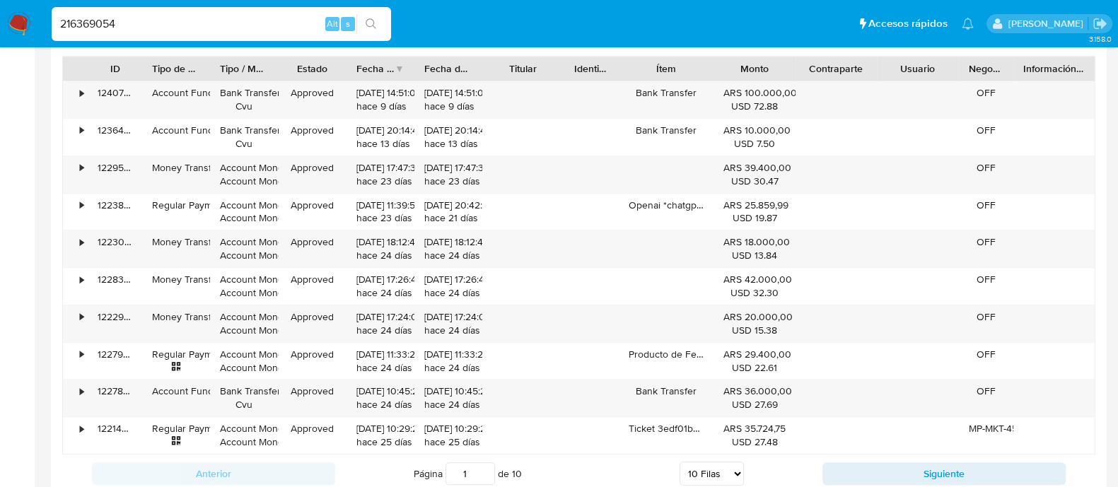
scroll to position [1885, 0]
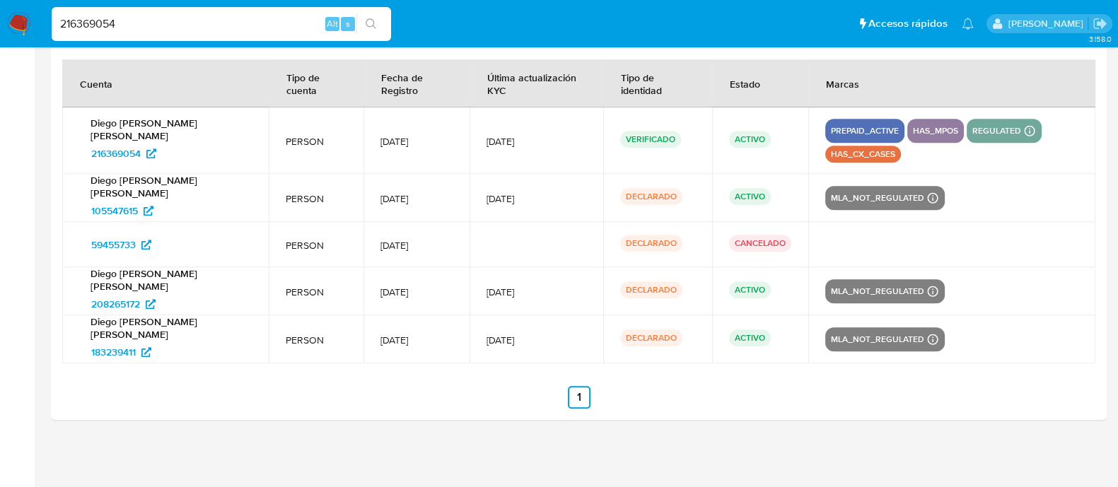
click at [191, 26] on input "216369054" at bounding box center [222, 24] width 340 height 18
paste input "1363669631"
type input "1363669631"
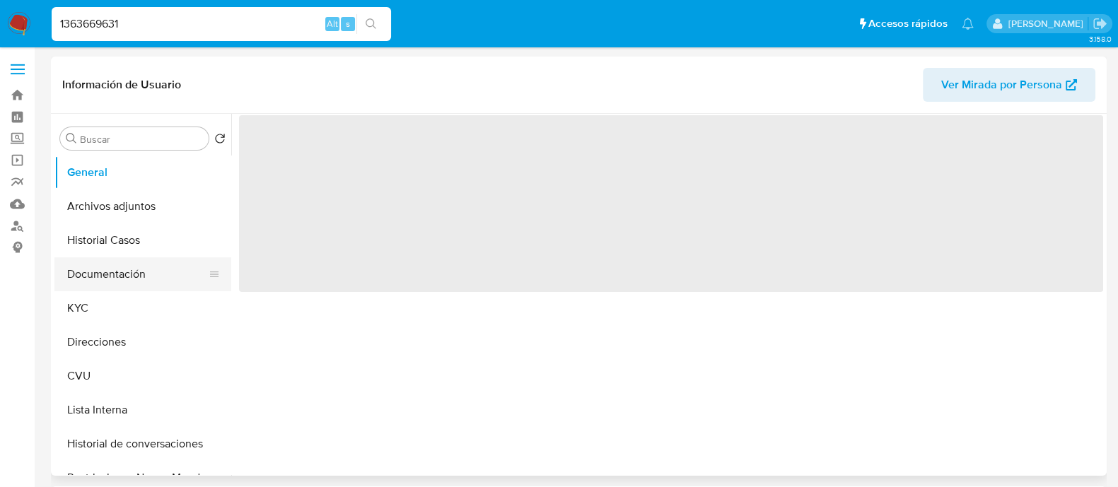
click at [144, 270] on button "Documentación" at bounding box center [137, 274] width 166 height 34
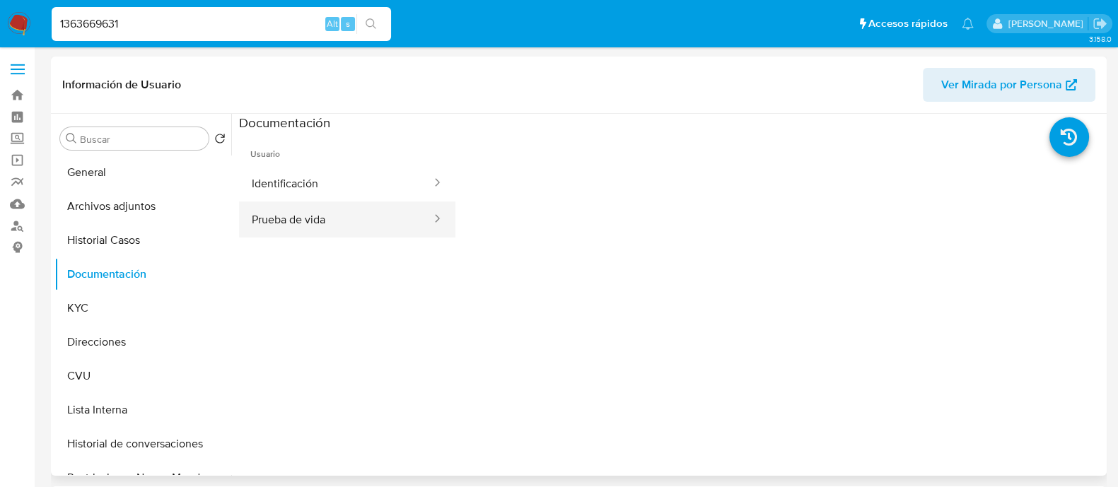
select select "10"
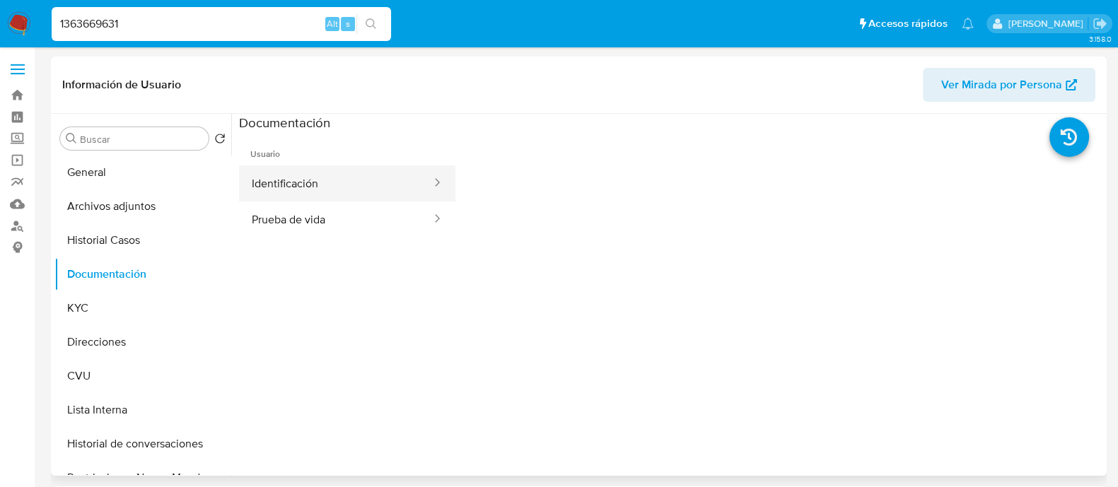
click at [305, 187] on button "Identificación" at bounding box center [336, 184] width 194 height 36
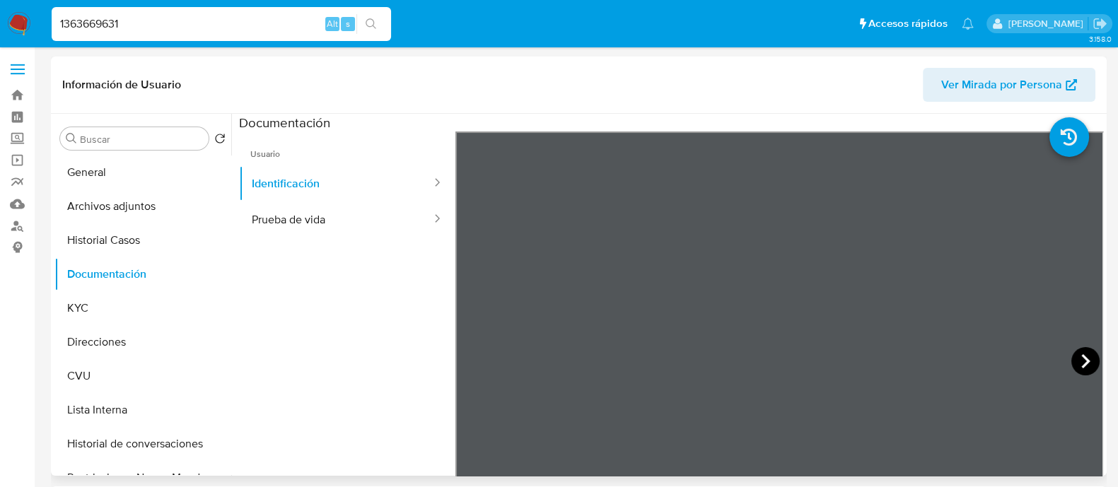
click at [1075, 359] on icon at bounding box center [1086, 361] width 28 height 28
click at [470, 361] on icon at bounding box center [473, 361] width 28 height 28
click at [329, 214] on button "Prueba de vida" at bounding box center [336, 220] width 194 height 36
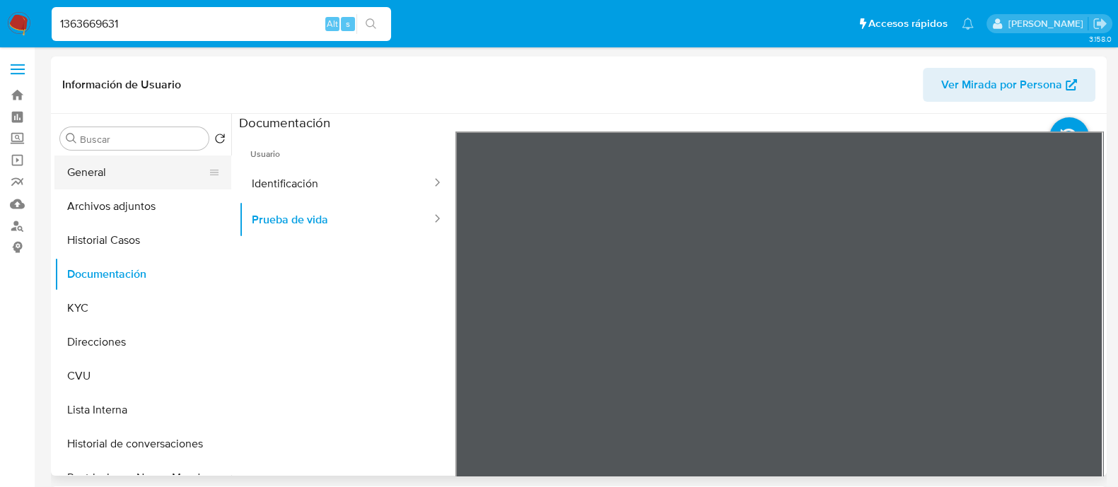
click at [134, 169] on button "General" at bounding box center [137, 173] width 166 height 34
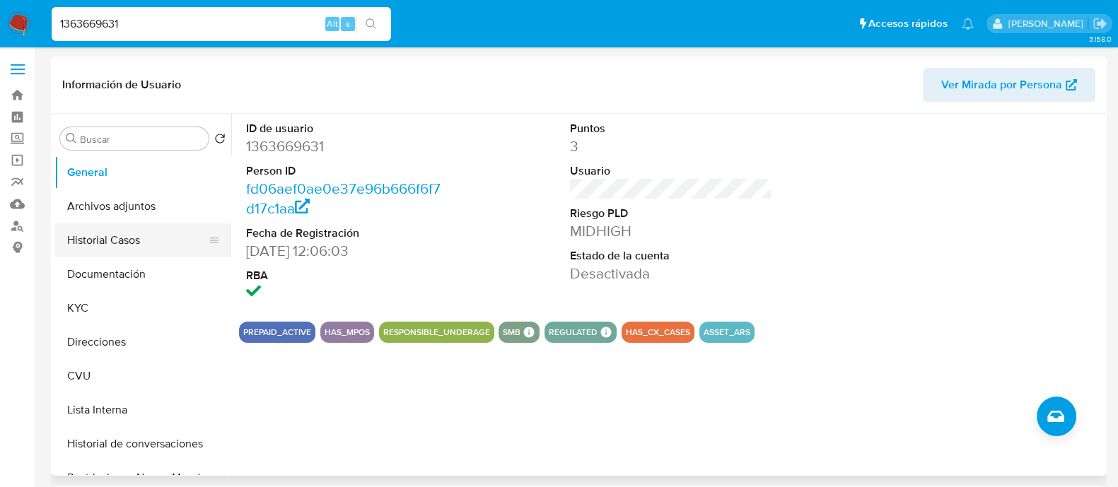
click at [96, 239] on button "Historial Casos" at bounding box center [137, 241] width 166 height 34
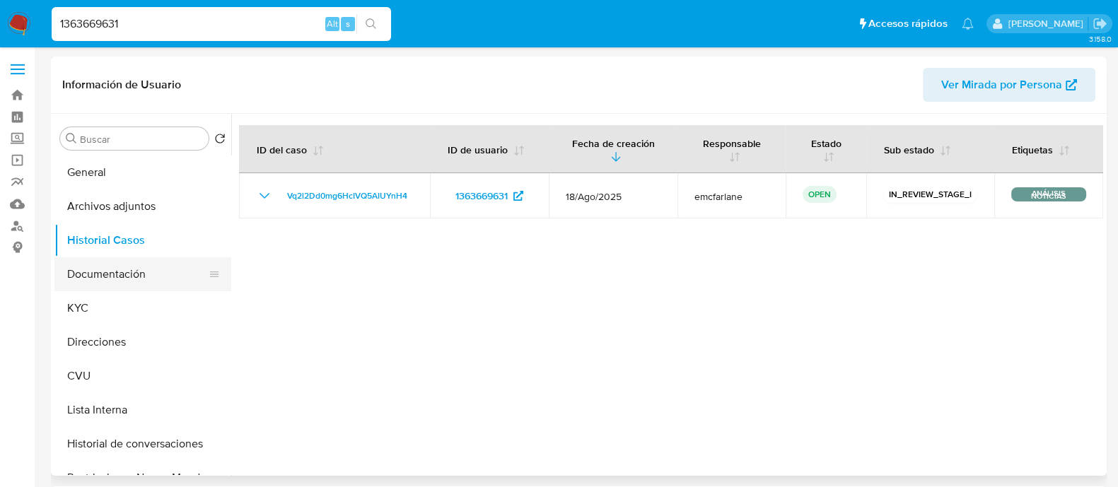
click at [126, 271] on button "Documentación" at bounding box center [137, 274] width 166 height 34
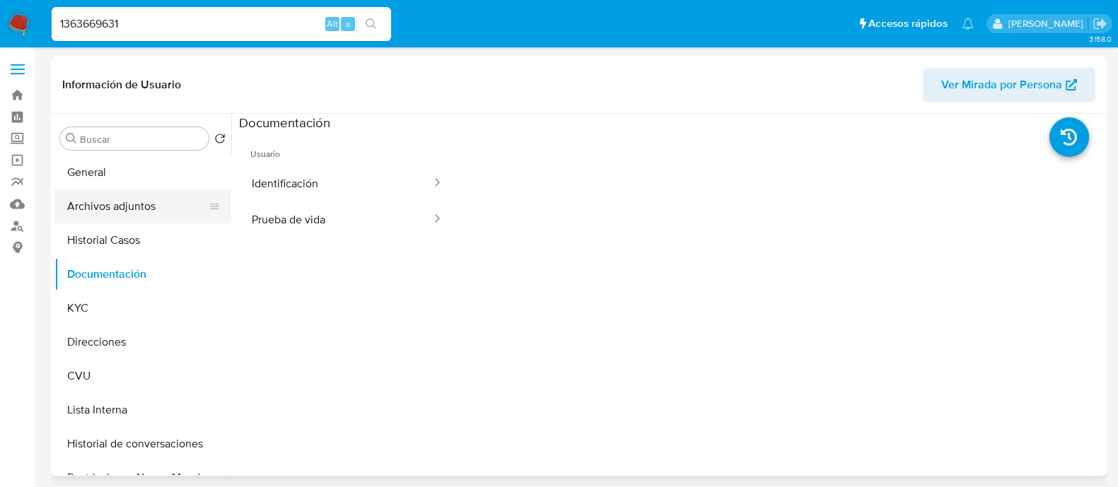
click at [128, 208] on button "Archivos adjuntos" at bounding box center [137, 207] width 166 height 34
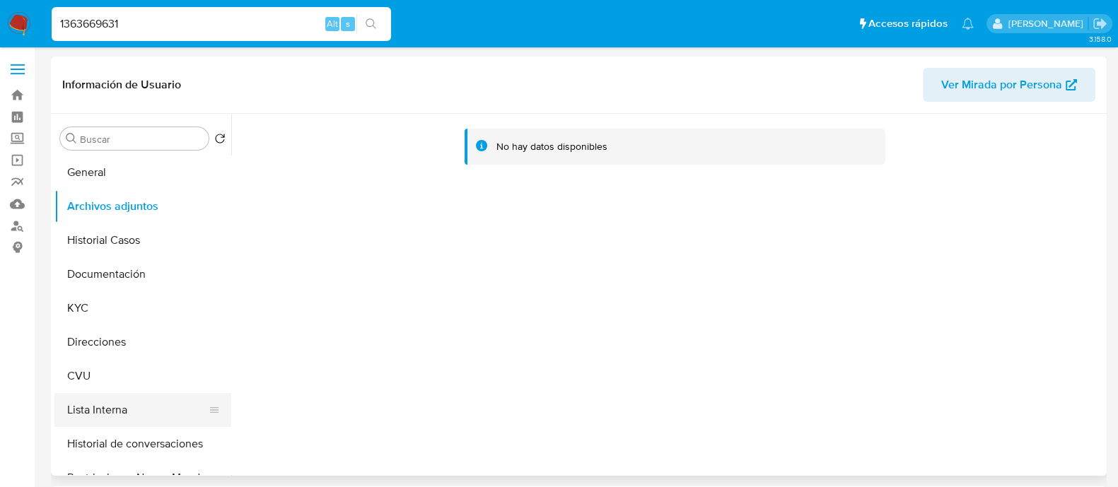
click at [121, 408] on button "Lista Interna" at bounding box center [137, 410] width 166 height 34
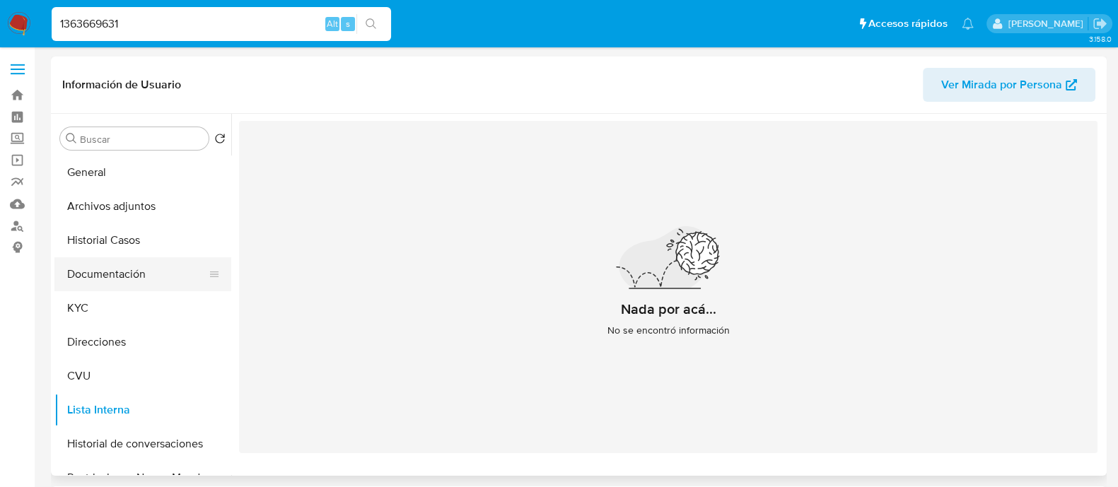
click at [134, 266] on button "Documentación" at bounding box center [137, 274] width 166 height 34
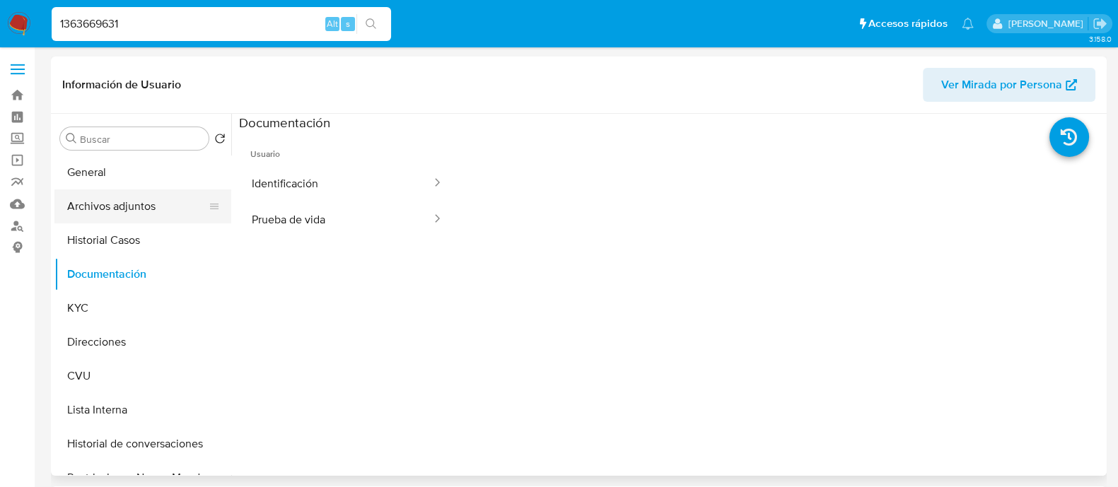
click at [128, 219] on button "Archivos adjuntos" at bounding box center [137, 207] width 166 height 34
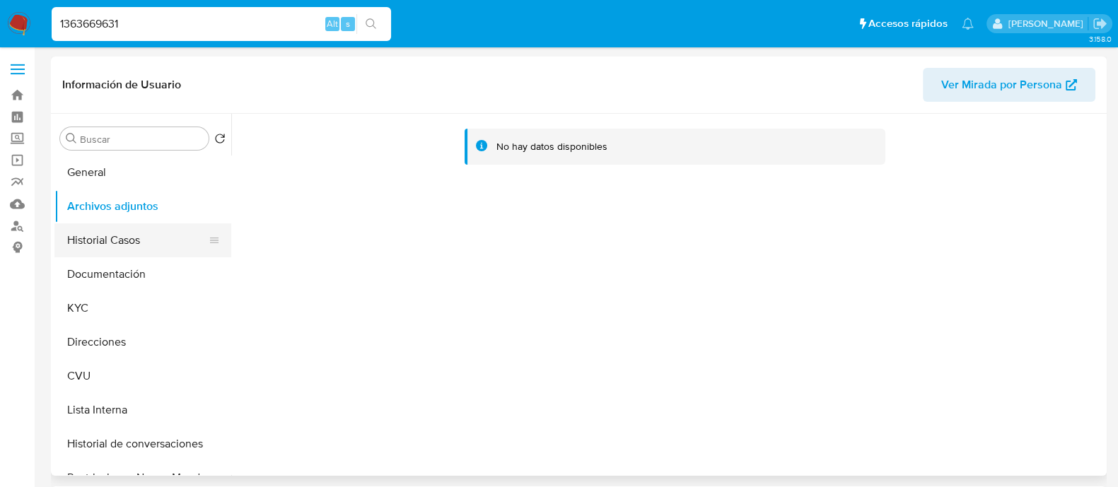
click at [149, 237] on button "Historial Casos" at bounding box center [137, 241] width 166 height 34
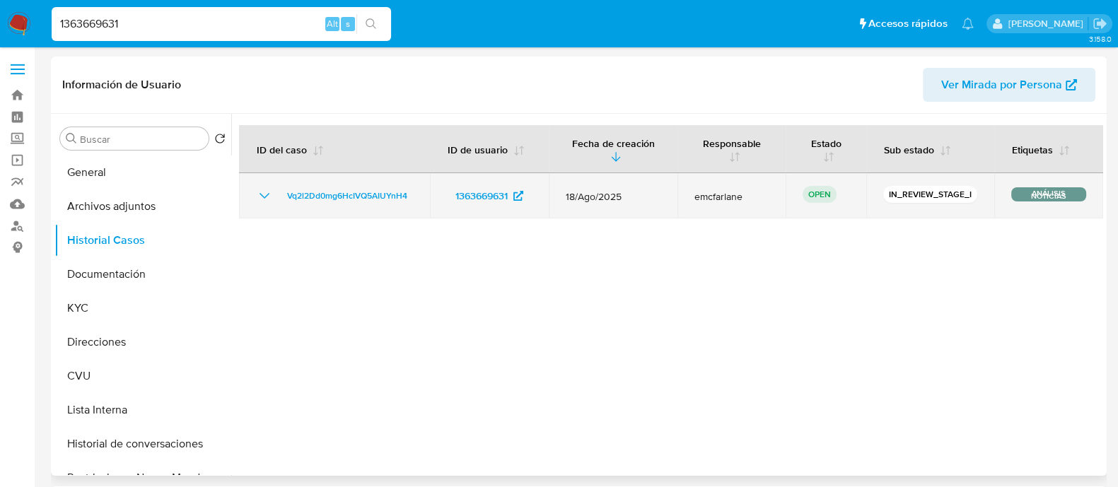
click at [717, 199] on span "emcfarlane" at bounding box center [732, 196] width 74 height 13
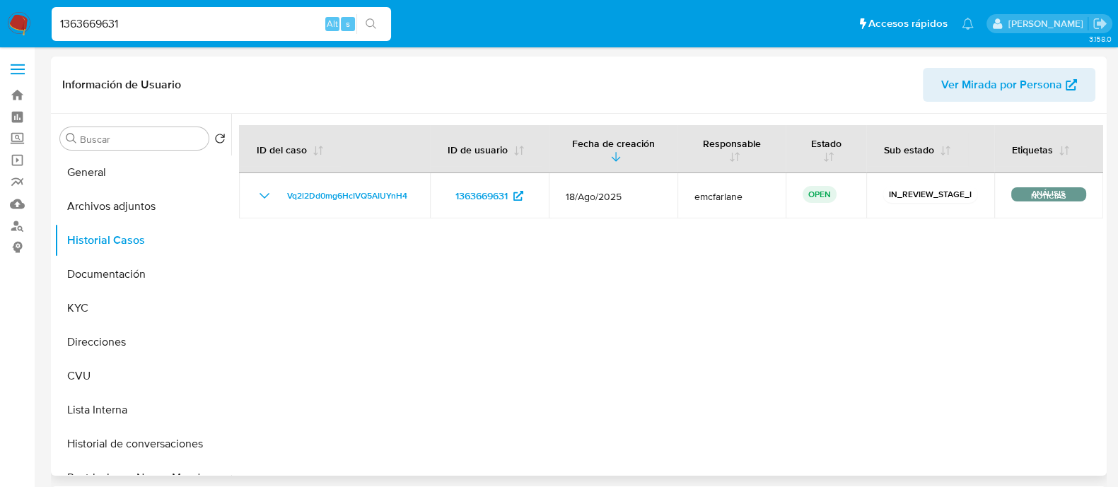
click at [755, 291] on div at bounding box center [667, 295] width 872 height 362
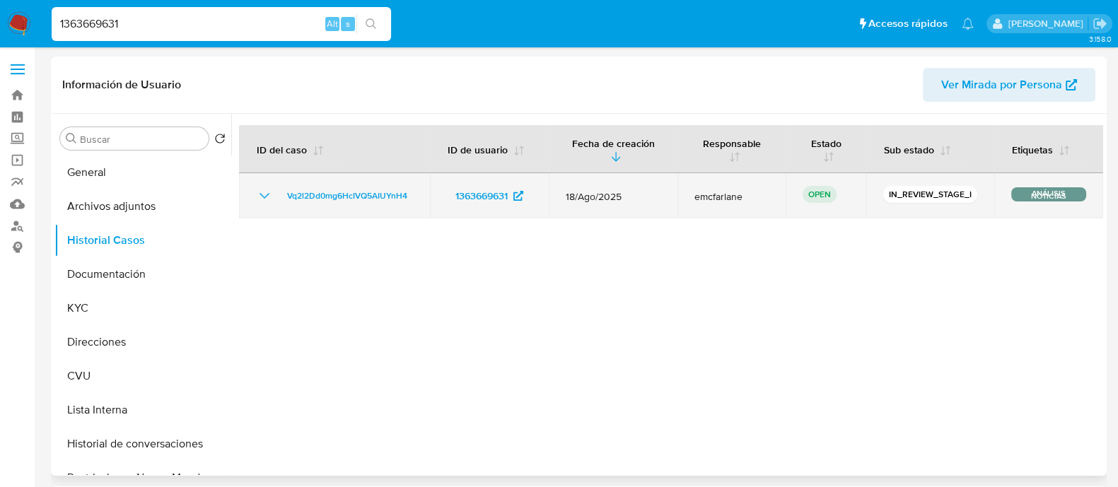
click at [262, 192] on icon "Mostrar/Ocultar" at bounding box center [264, 195] width 17 height 17
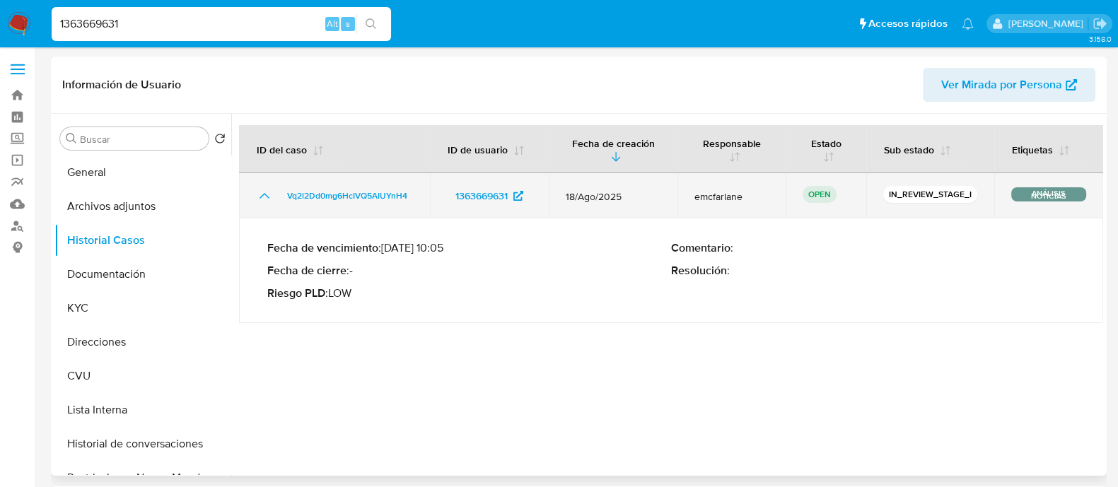
click at [262, 192] on icon "Mostrar/Ocultar" at bounding box center [264, 195] width 17 height 17
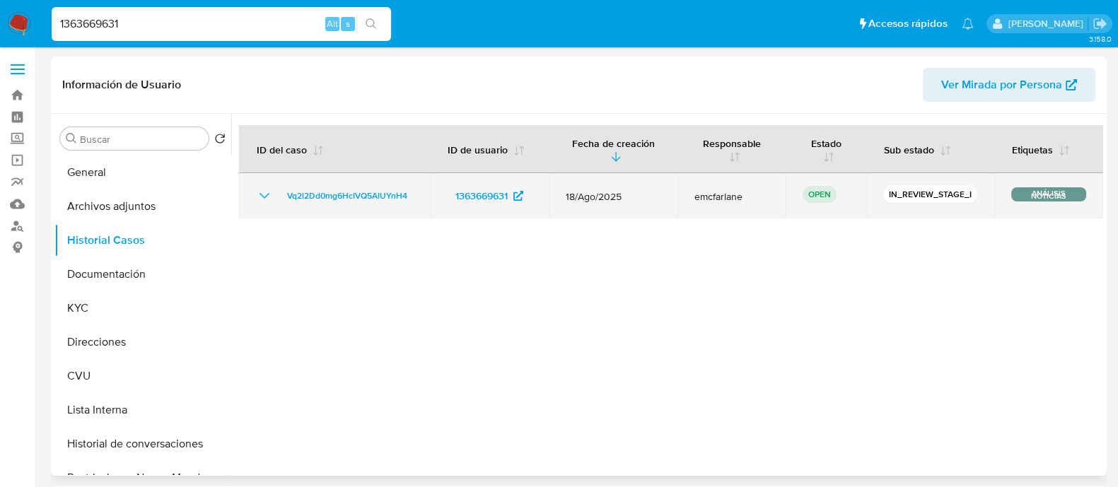
click at [262, 189] on icon "Mostrar/Ocultar" at bounding box center [264, 195] width 17 height 17
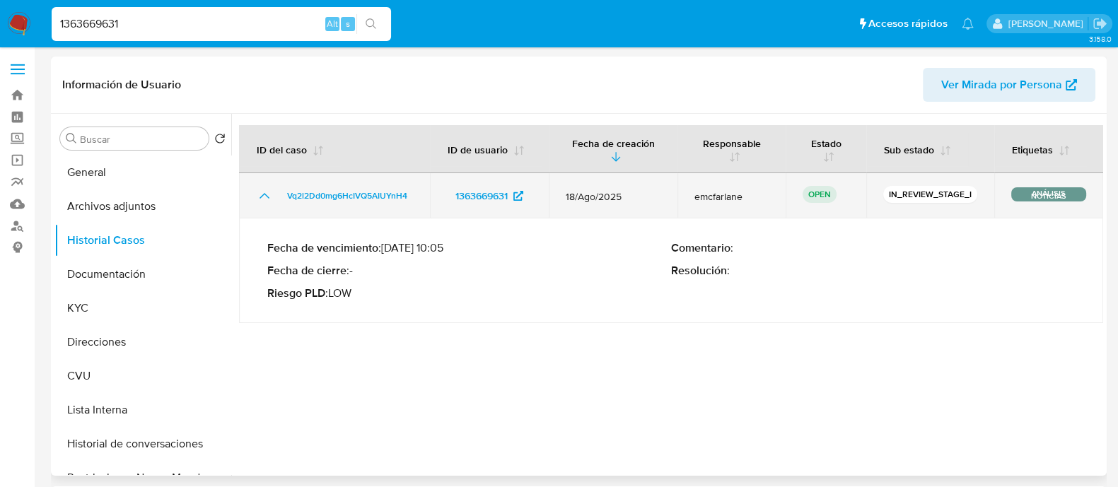
click at [262, 189] on icon "Mostrar/Ocultar" at bounding box center [264, 195] width 17 height 17
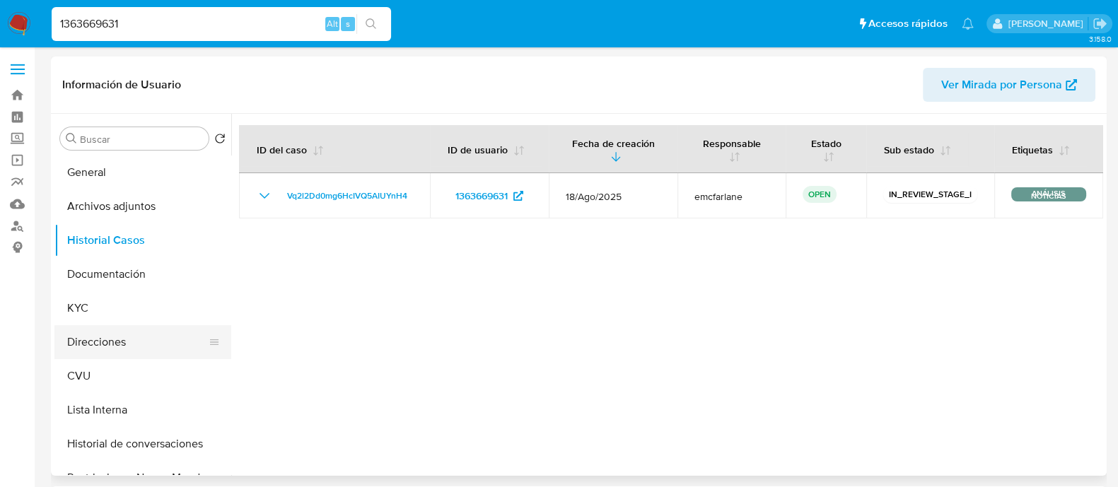
click at [145, 337] on button "Direcciones" at bounding box center [137, 342] width 166 height 34
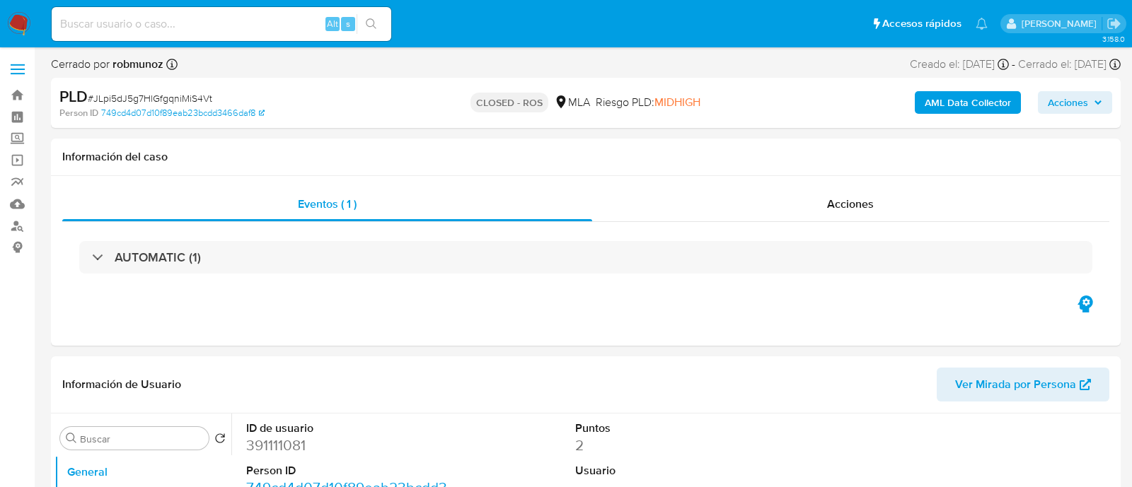
select select "10"
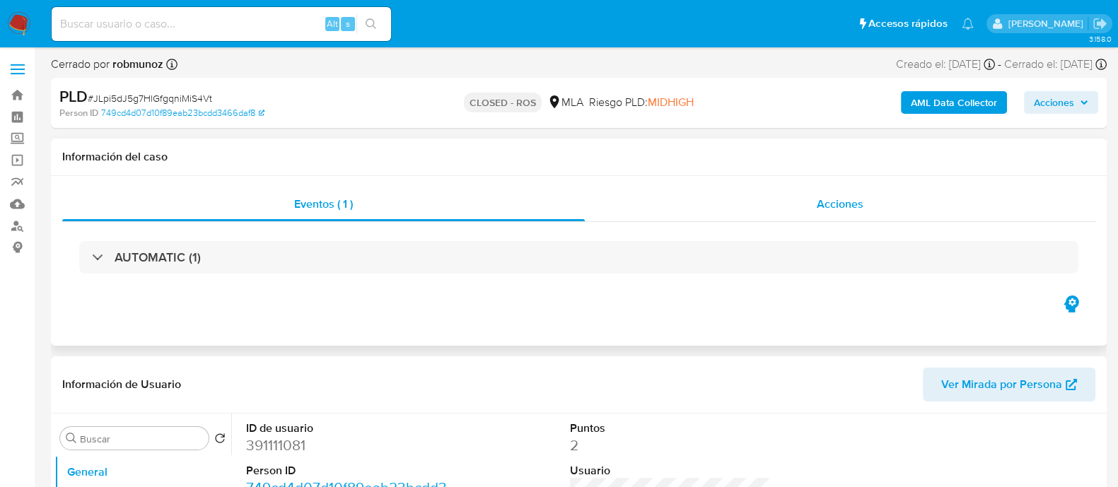
click at [804, 207] on div "Acciones" at bounding box center [840, 204] width 511 height 34
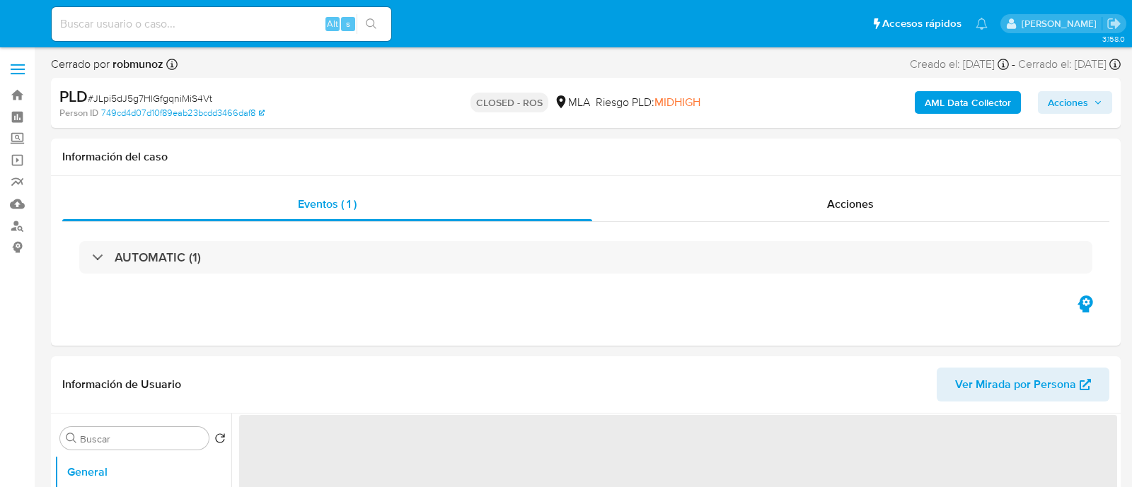
select select "10"
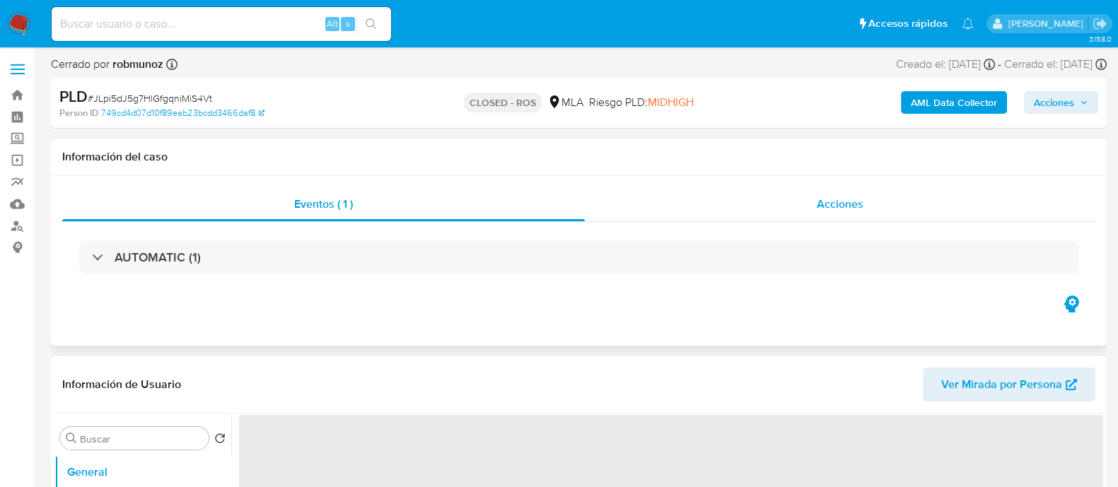
click at [813, 208] on div "Acciones" at bounding box center [840, 204] width 511 height 34
select select "10"
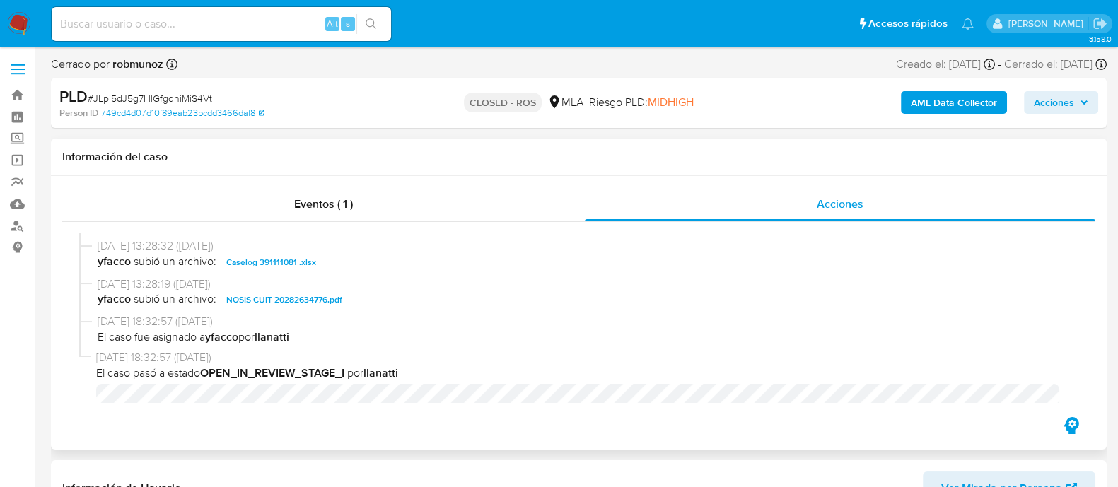
scroll to position [766, 0]
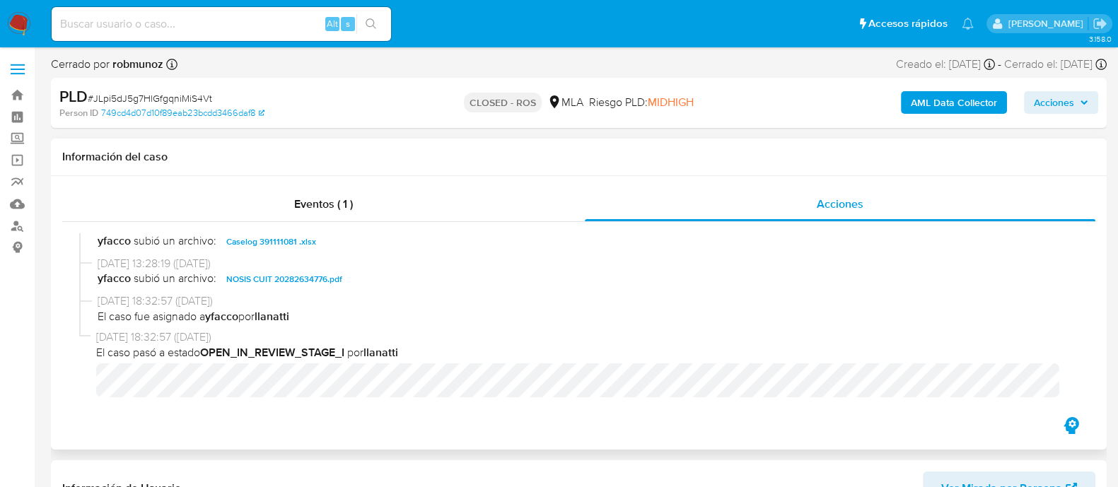
click at [282, 242] on span "Caselog 391111081 .xlsx" at bounding box center [271, 241] width 90 height 17
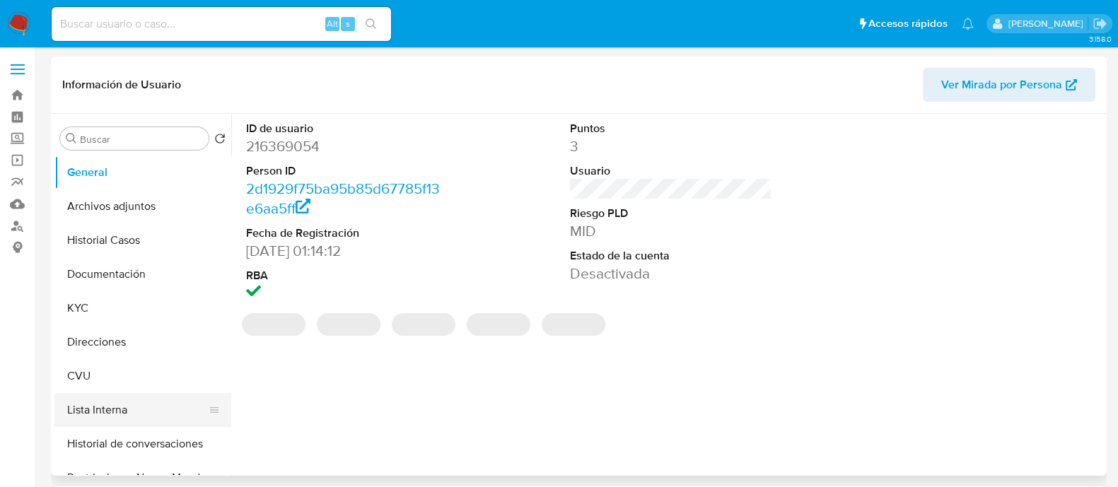
select select "10"
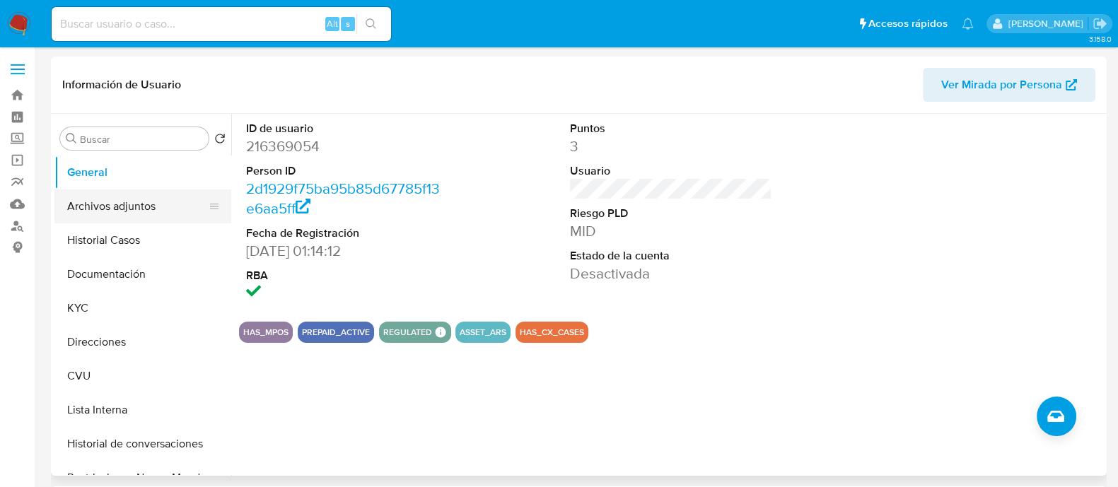
click at [127, 213] on button "Archivos adjuntos" at bounding box center [137, 207] width 166 height 34
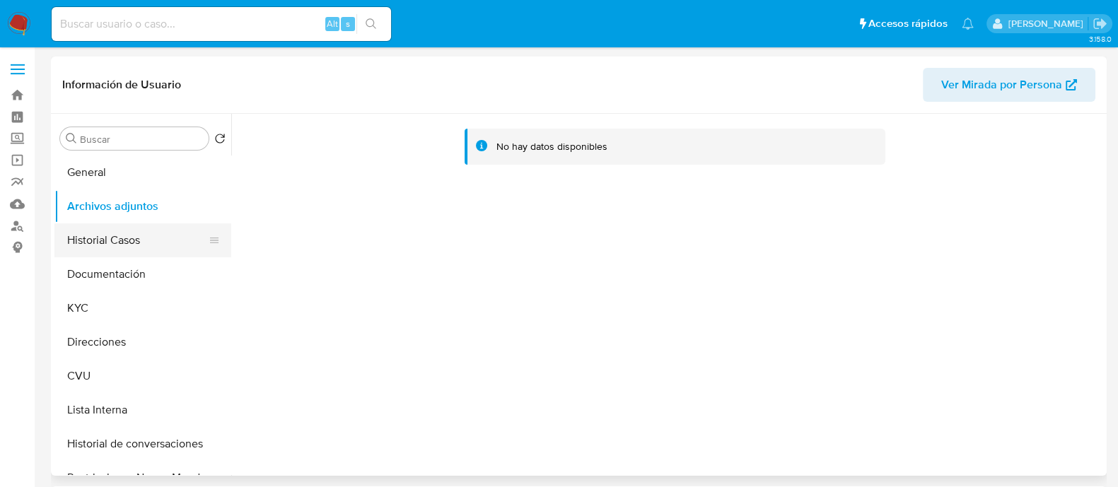
click at [127, 240] on button "Historial Casos" at bounding box center [137, 241] width 166 height 34
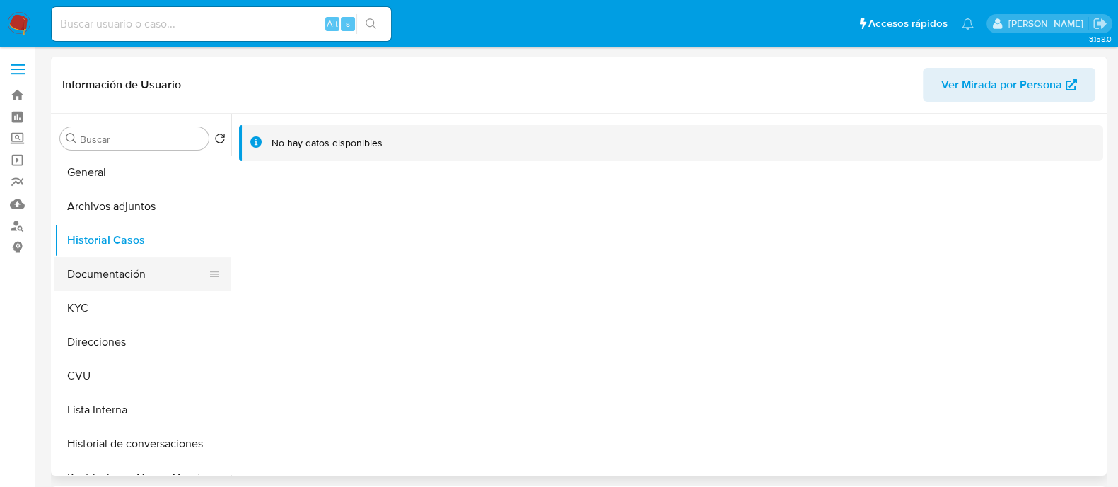
click at [127, 279] on button "Documentación" at bounding box center [137, 274] width 166 height 34
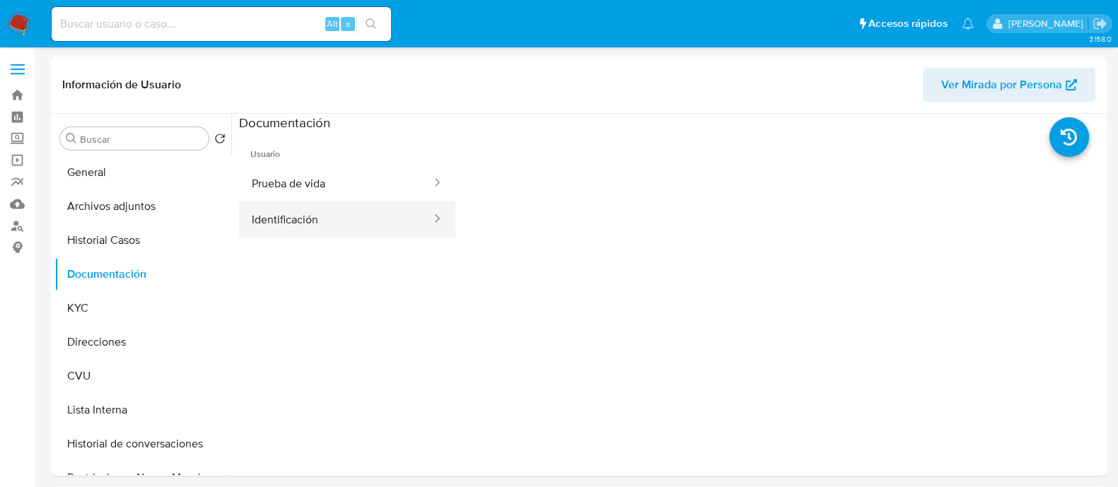
click at [283, 214] on button "Identificación" at bounding box center [336, 220] width 194 height 36
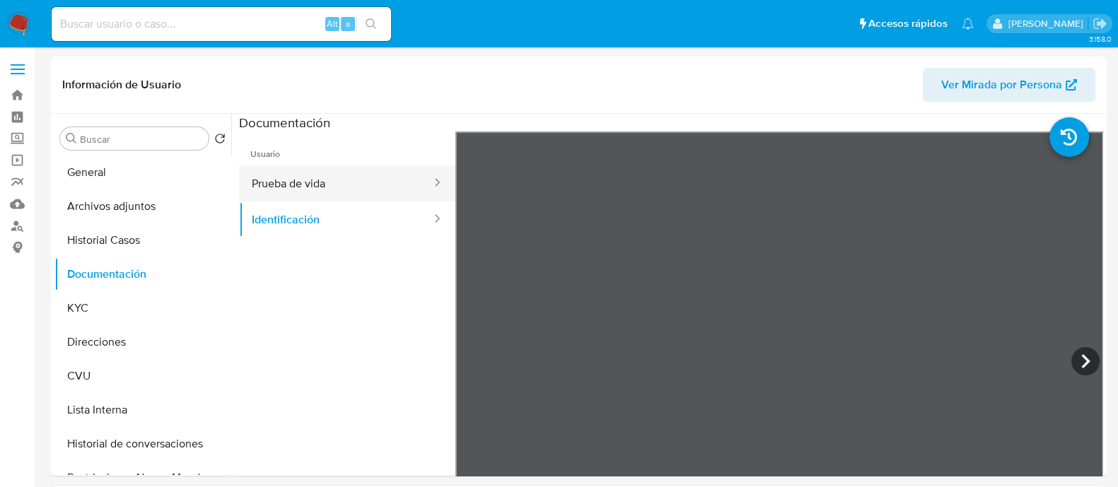
click at [312, 180] on button "Prueba de vida" at bounding box center [336, 184] width 194 height 36
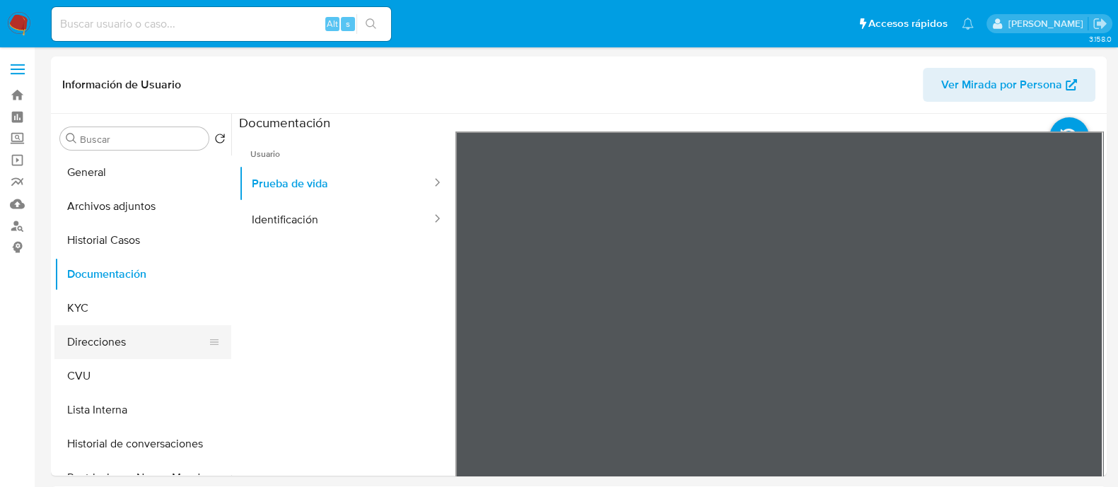
click at [131, 351] on button "Direcciones" at bounding box center [137, 342] width 166 height 34
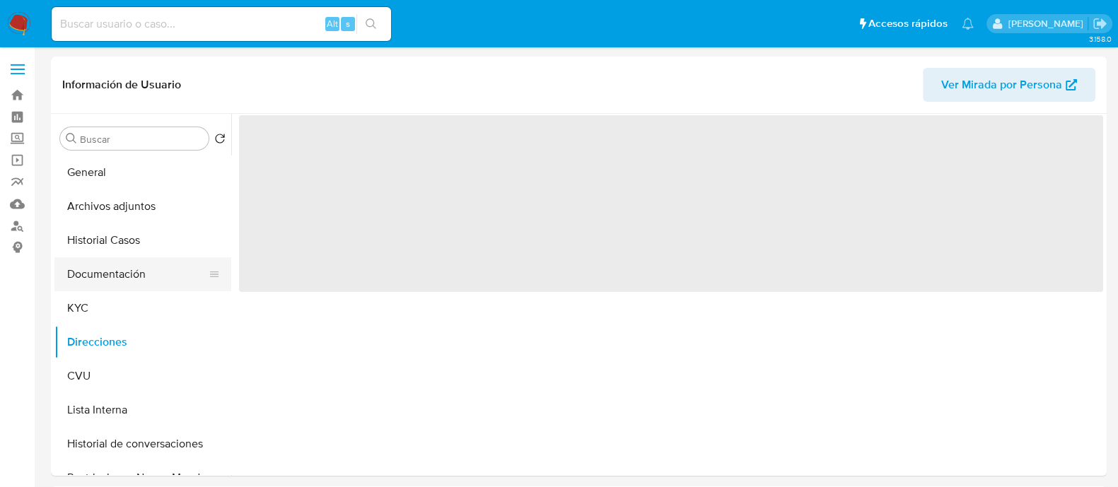
click at [119, 286] on button "Documentación" at bounding box center [137, 274] width 166 height 34
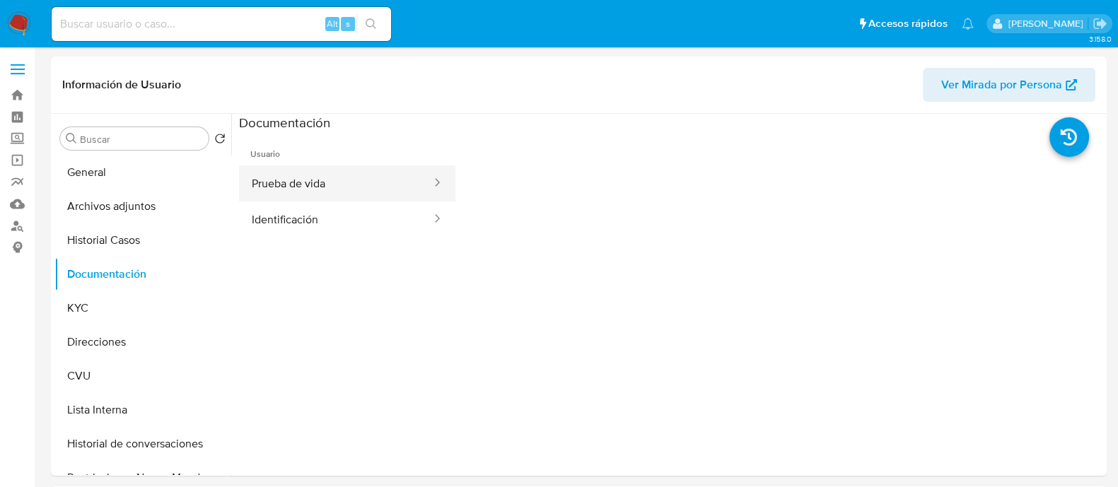
click at [335, 180] on button "Prueba de vida" at bounding box center [336, 184] width 194 height 36
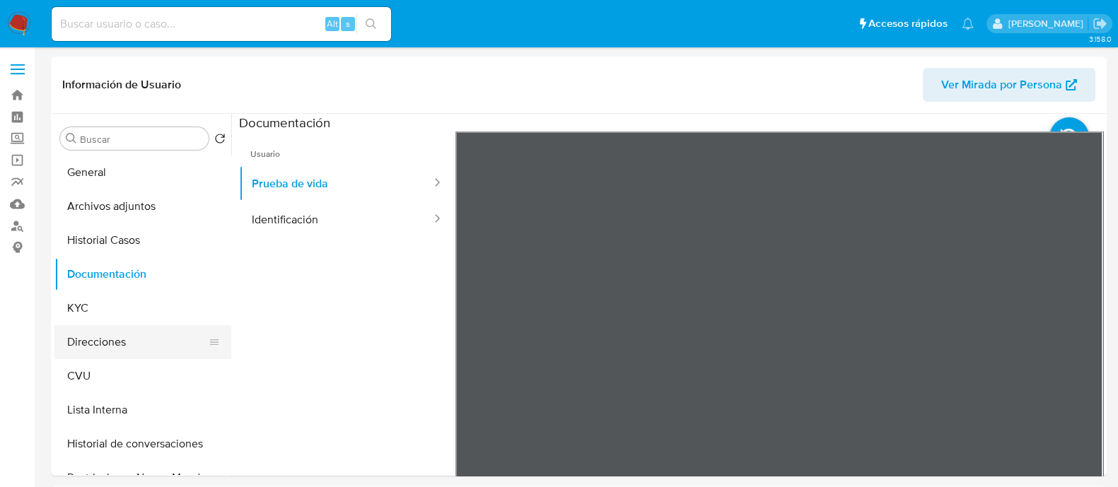
click at [137, 348] on button "Direcciones" at bounding box center [137, 342] width 166 height 34
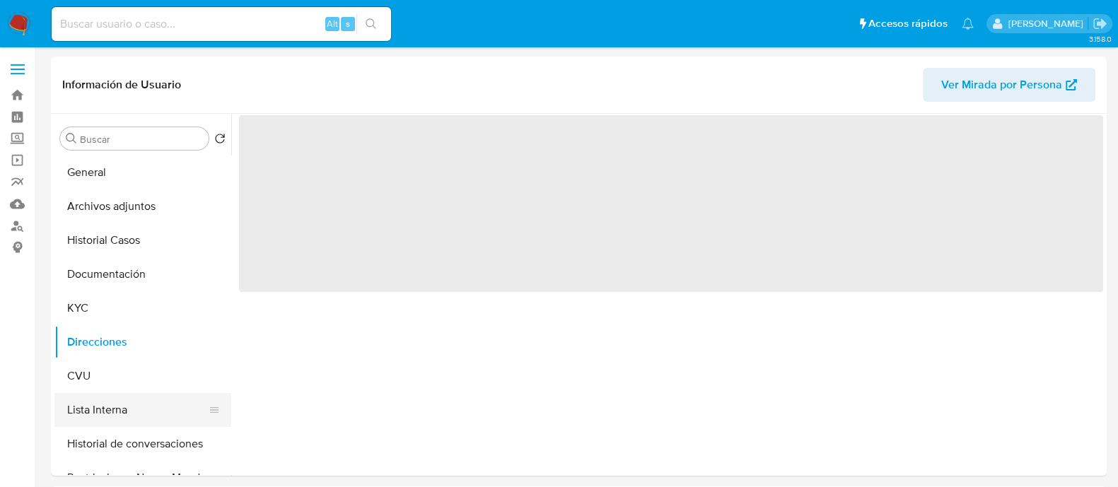
click at [127, 400] on button "Lista Interna" at bounding box center [137, 410] width 166 height 34
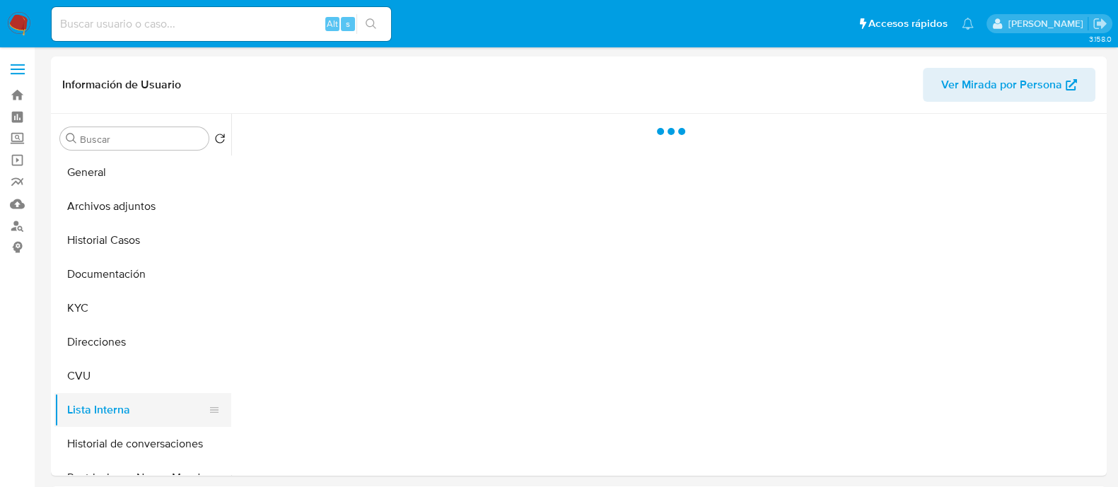
scroll to position [88, 0]
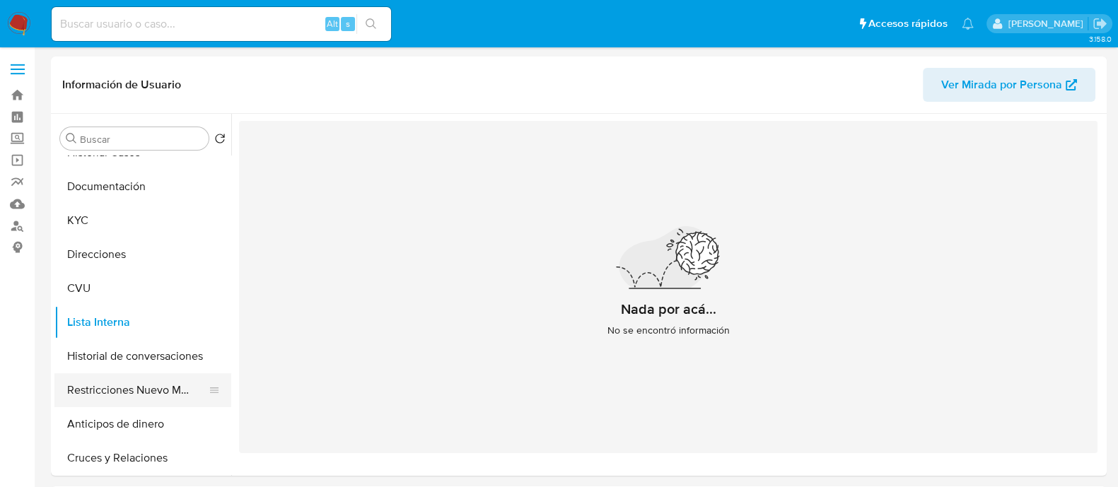
click at [131, 391] on button "Restricciones Nuevo Mundo" at bounding box center [137, 390] width 166 height 34
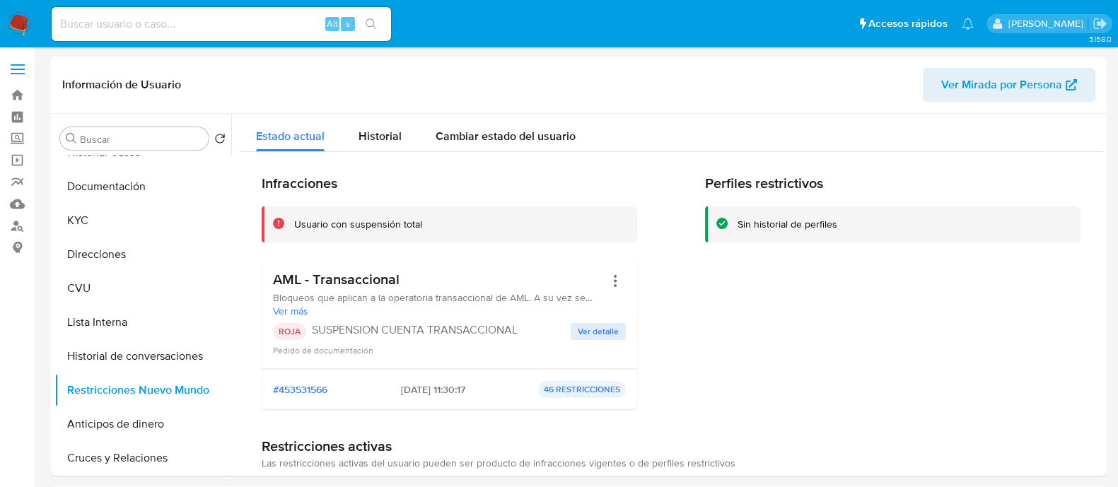
click at [596, 334] on span "Ver detalle" at bounding box center [598, 332] width 41 height 14
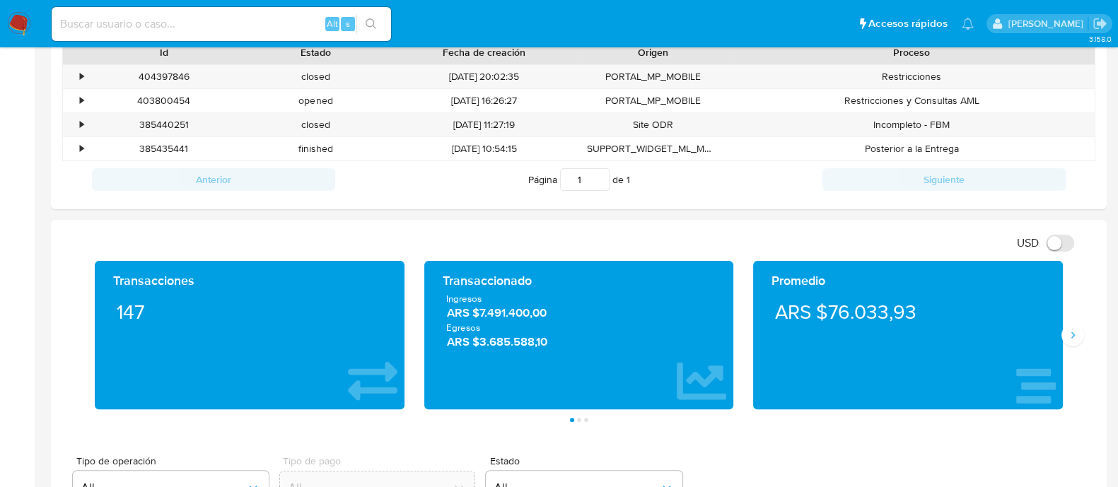
scroll to position [265, 0]
